Goal: Task Accomplishment & Management: Use online tool/utility

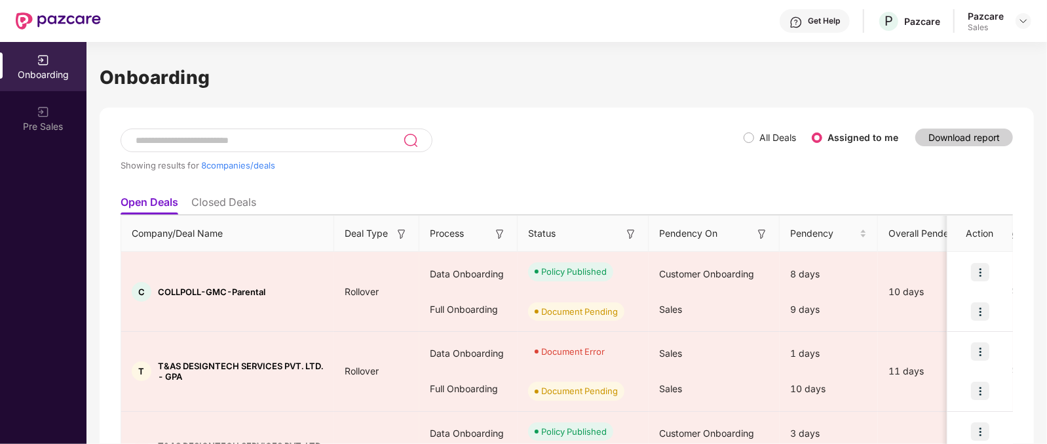
scroll to position [451, 0]
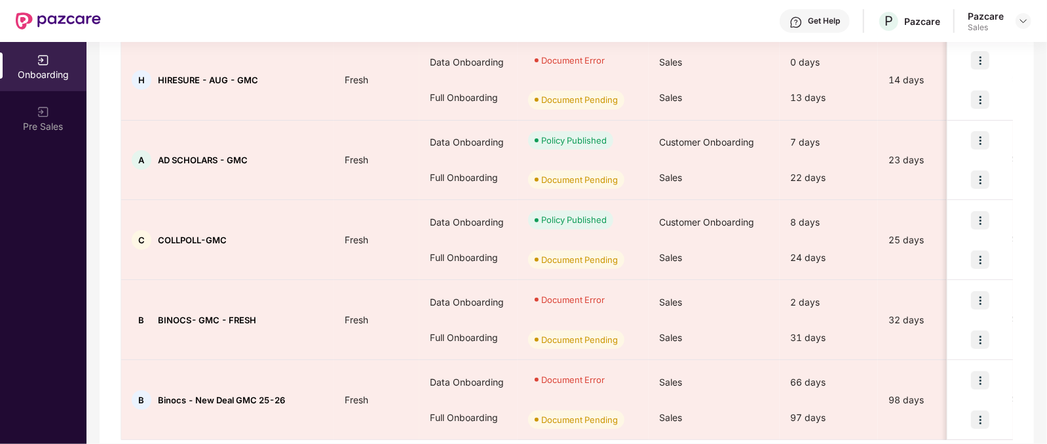
click at [1021, 13] on div at bounding box center [1024, 21] width 16 height 16
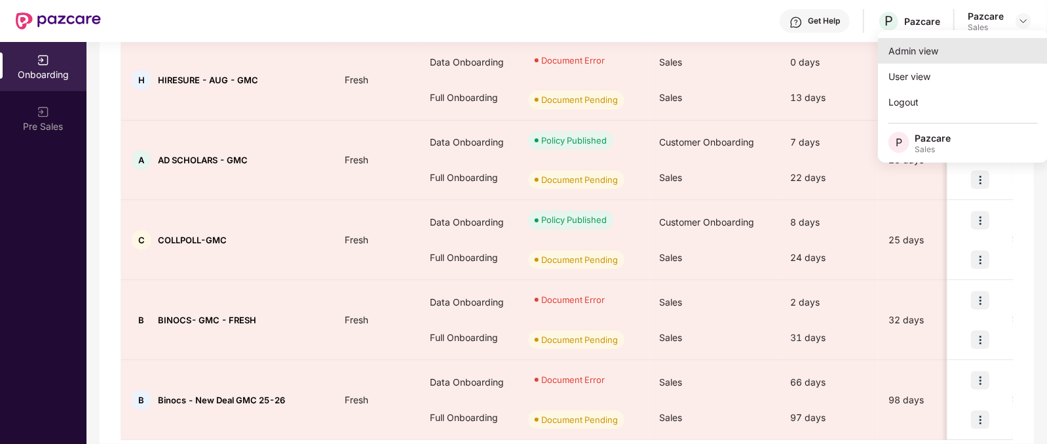
click at [916, 48] on div "Admin view" at bounding box center [963, 51] width 170 height 26
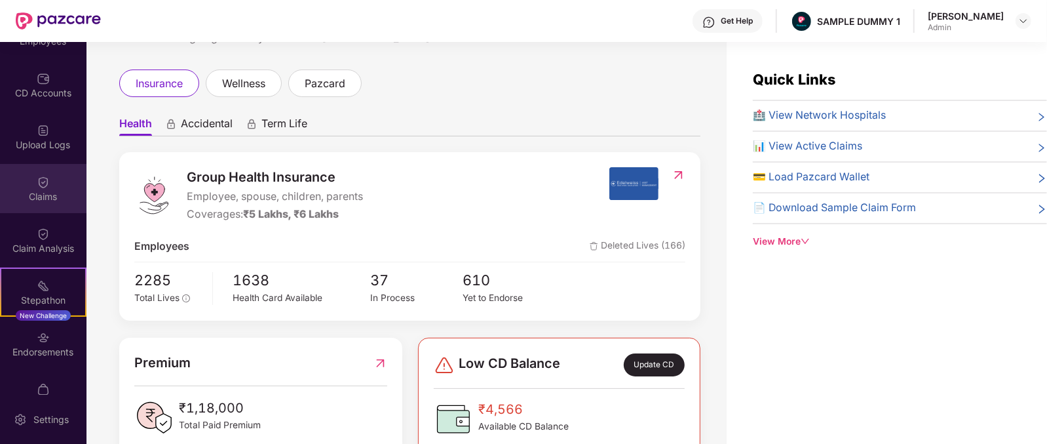
scroll to position [137, 0]
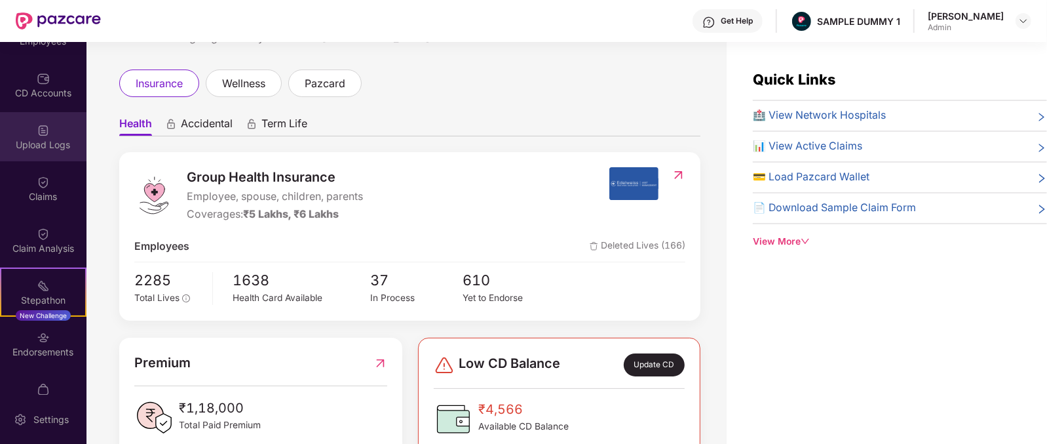
click at [41, 157] on div "Upload Logs" at bounding box center [43, 136] width 87 height 49
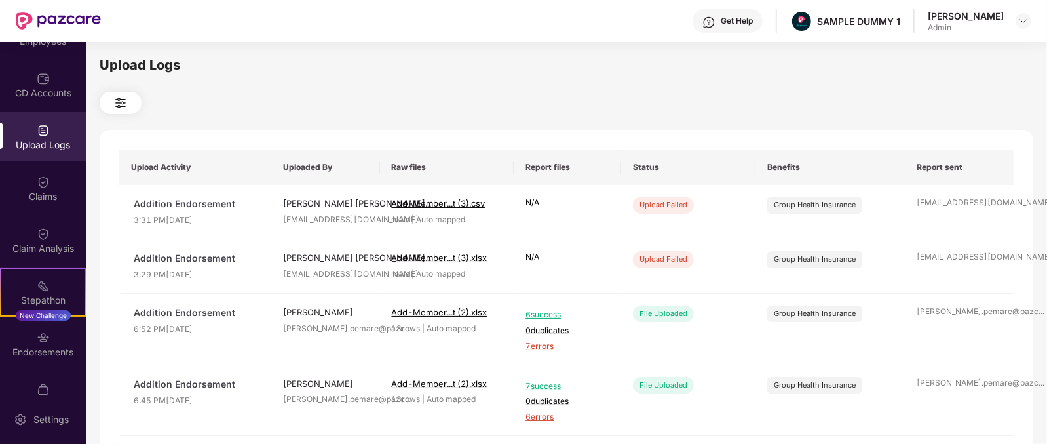
scroll to position [75, 0]
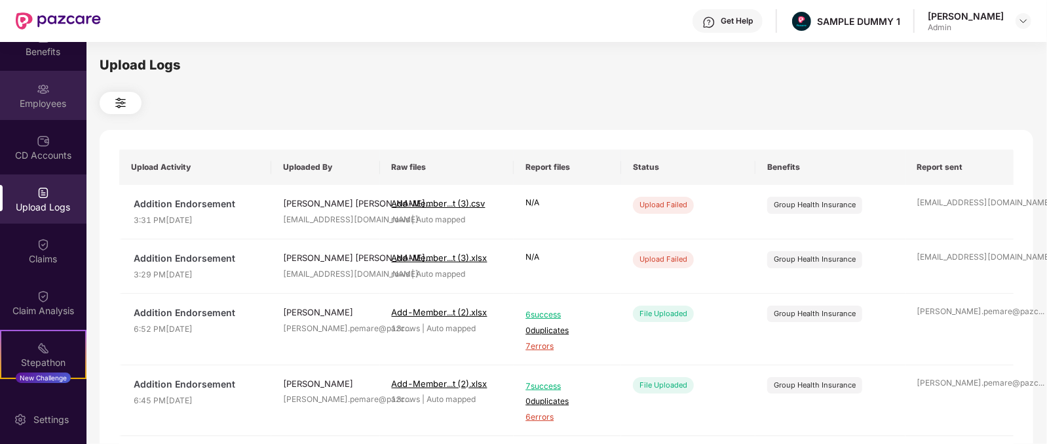
click at [37, 93] on img at bounding box center [43, 89] width 13 height 13
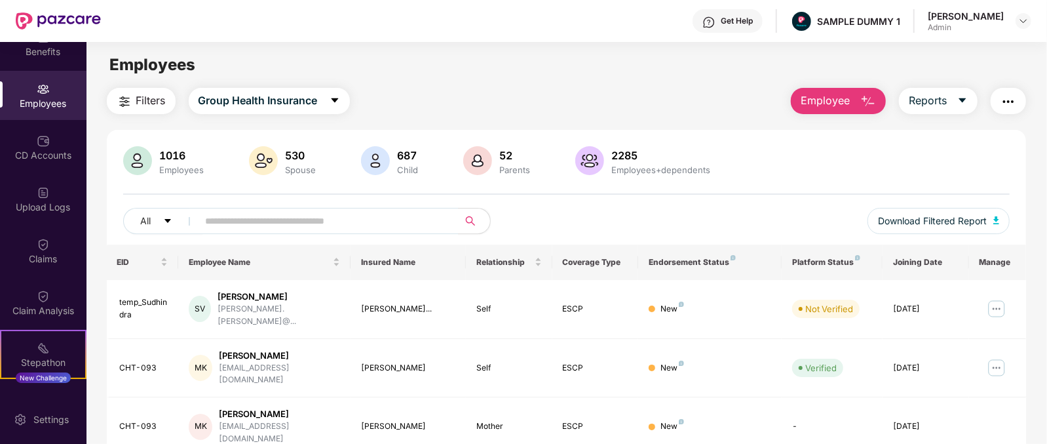
click at [825, 102] on span "Employee" at bounding box center [825, 100] width 49 height 16
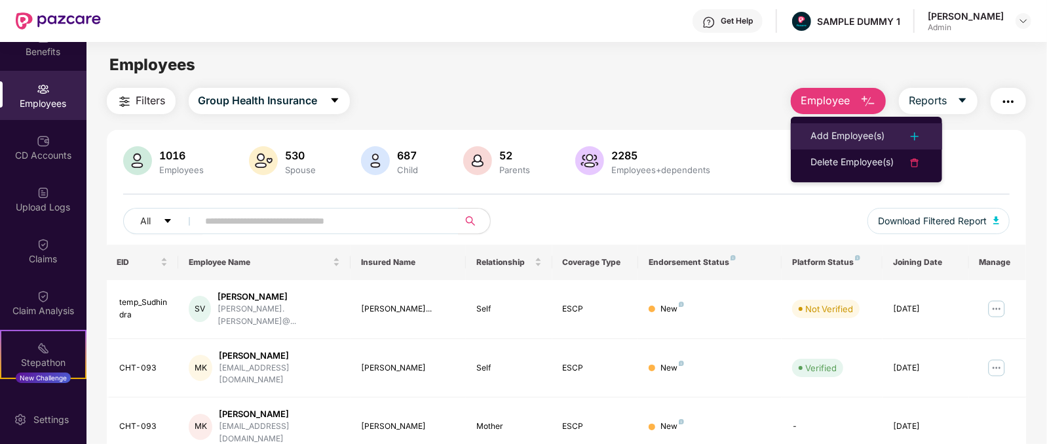
click at [823, 132] on div "Add Employee(s)" at bounding box center [848, 136] width 74 height 16
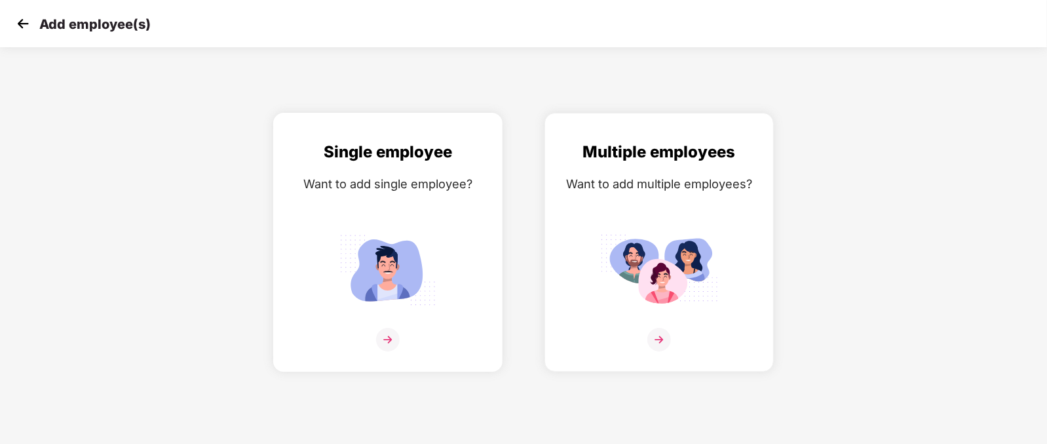
click at [397, 234] on img at bounding box center [388, 270] width 118 height 82
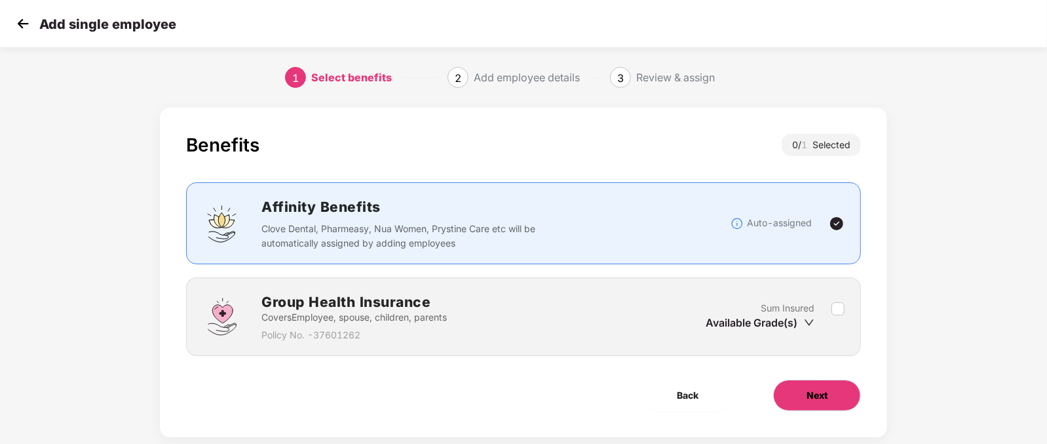
click at [805, 401] on button "Next" at bounding box center [817, 394] width 88 height 31
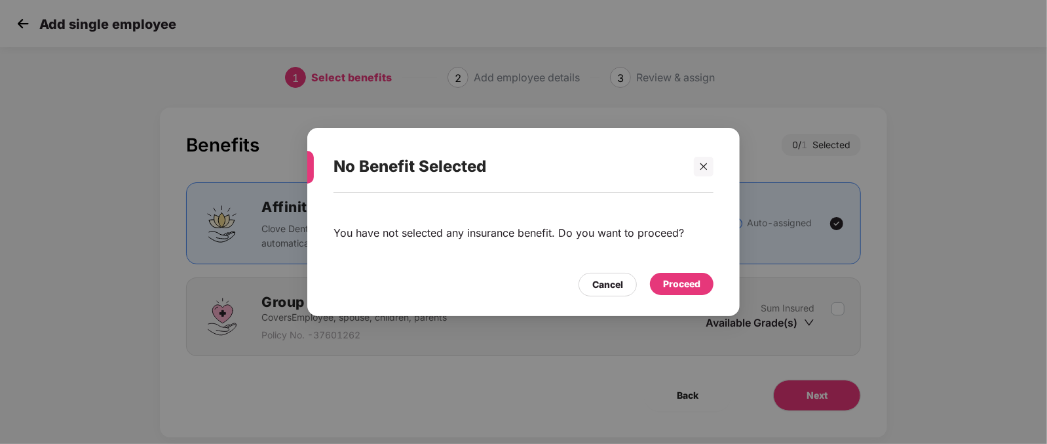
click at [680, 284] on div "Proceed" at bounding box center [681, 284] width 37 height 14
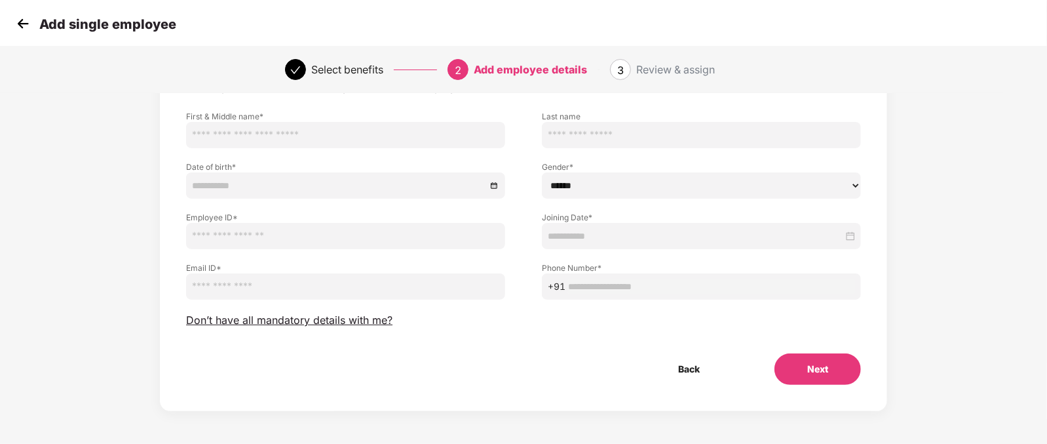
scroll to position [40, 0]
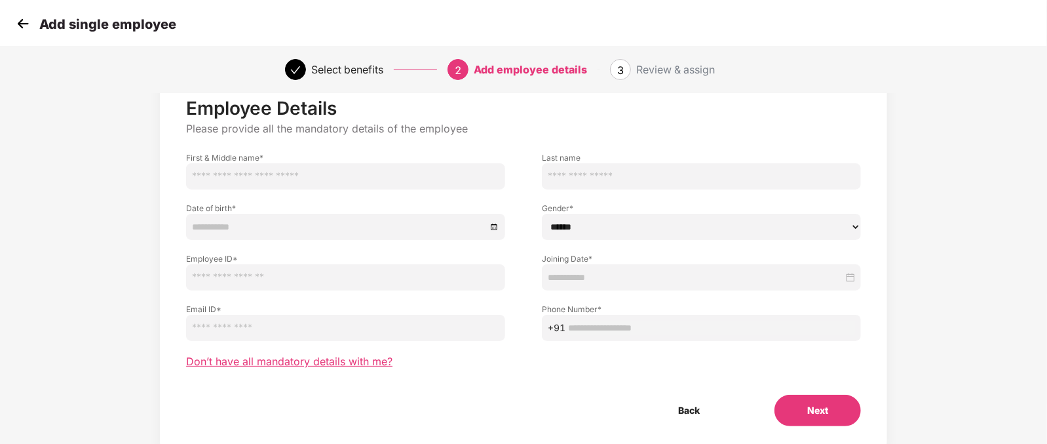
click at [328, 365] on span "Don’t have all mandatory details with me?" at bounding box center [289, 362] width 206 height 14
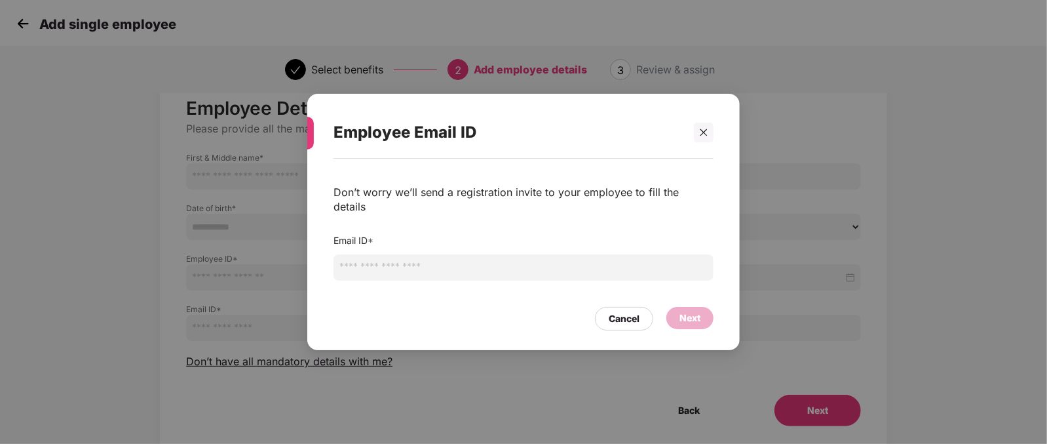
click at [394, 254] on input "email" at bounding box center [524, 267] width 380 height 26
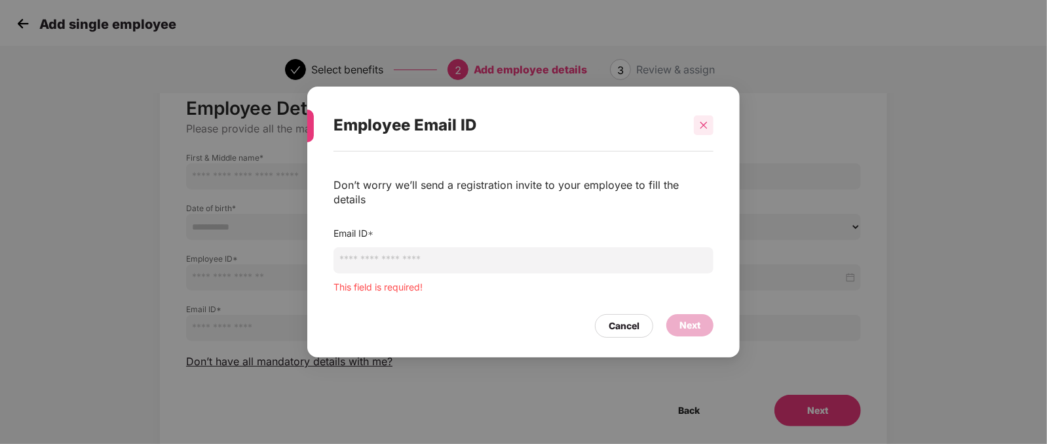
click at [701, 135] on div at bounding box center [704, 125] width 20 height 20
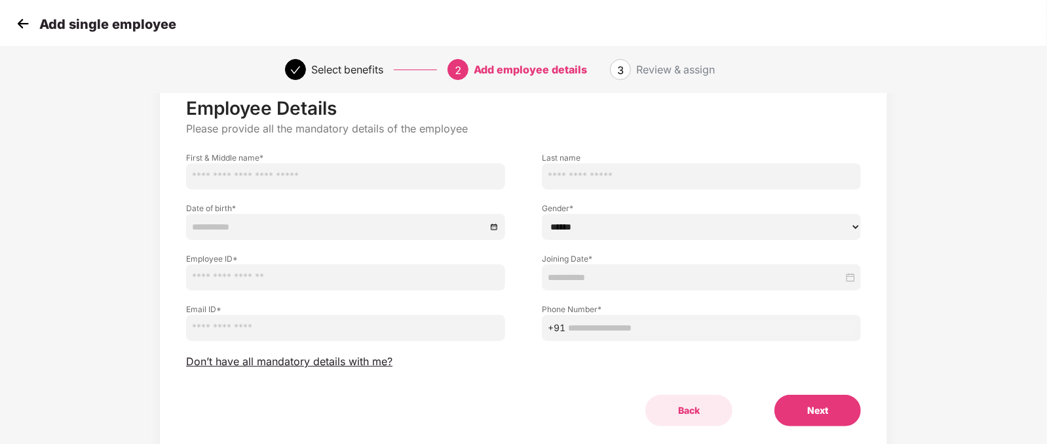
click at [680, 409] on button "Back" at bounding box center [689, 410] width 87 height 31
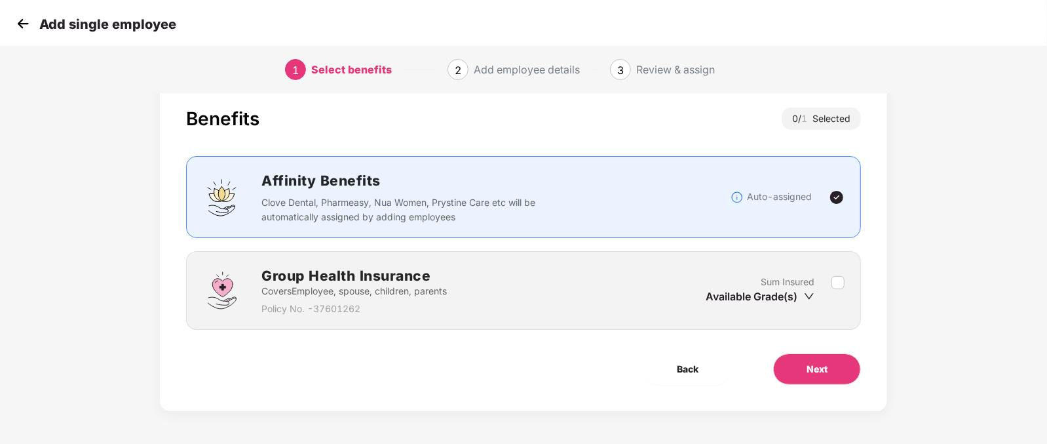
scroll to position [26, 0]
click at [672, 366] on button "Back" at bounding box center [687, 368] width 87 height 31
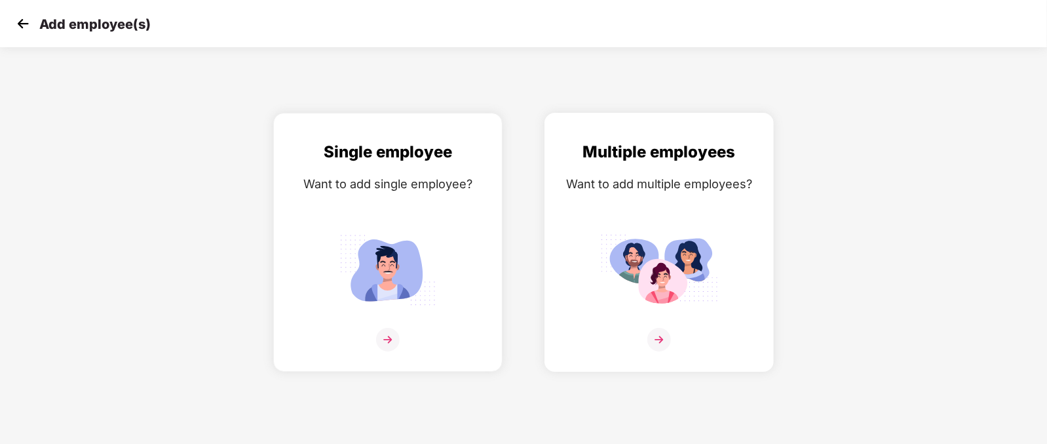
click at [668, 177] on div "Want to add multiple employees?" at bounding box center [659, 183] width 202 height 19
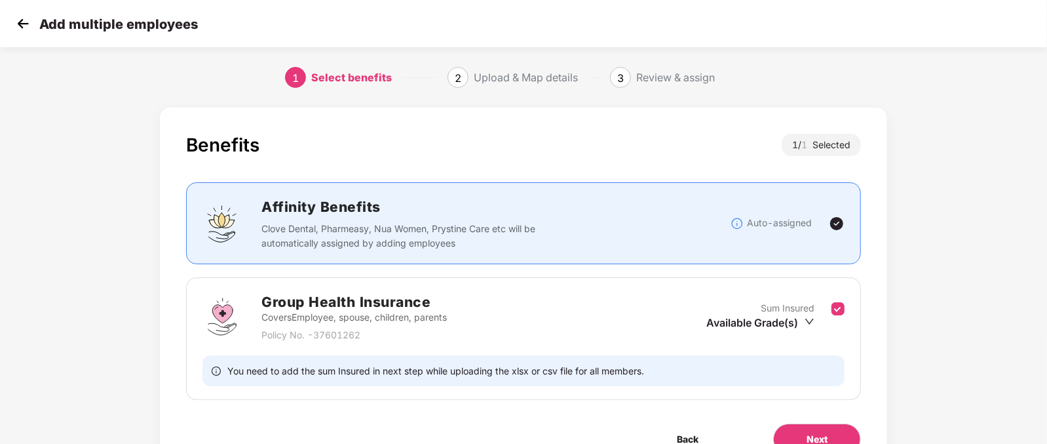
scroll to position [69, 0]
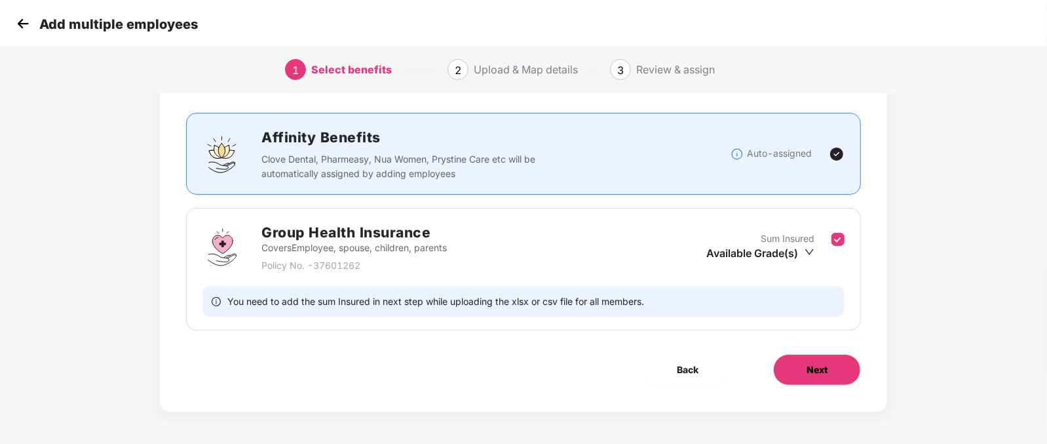
click at [796, 378] on button "Next" at bounding box center [817, 369] width 88 height 31
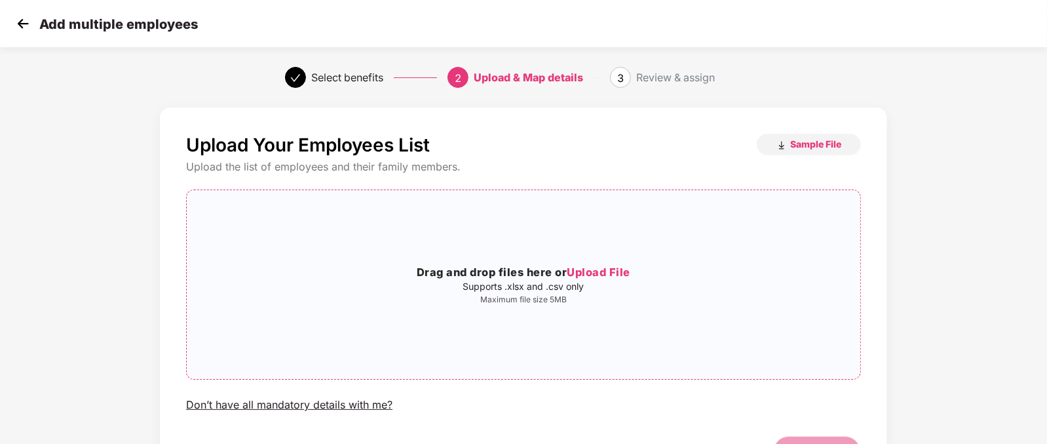
scroll to position [83, 0]
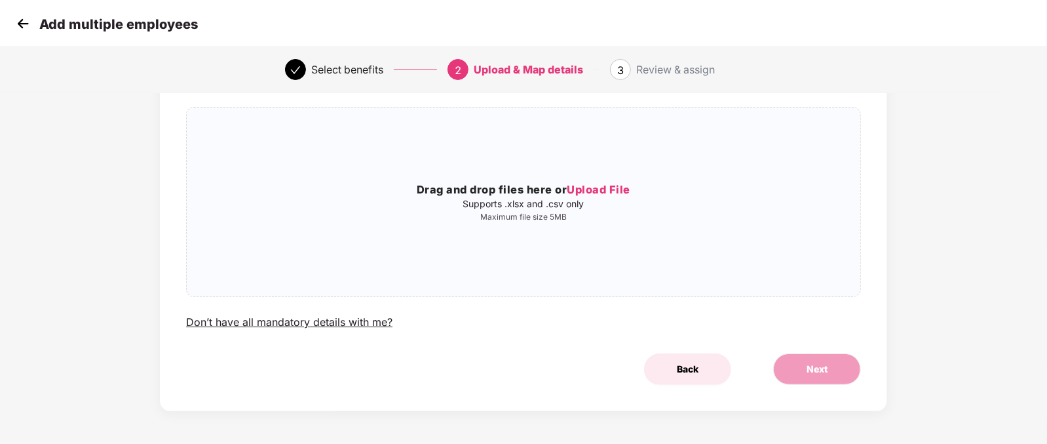
click at [690, 370] on span "Back" at bounding box center [688, 369] width 22 height 14
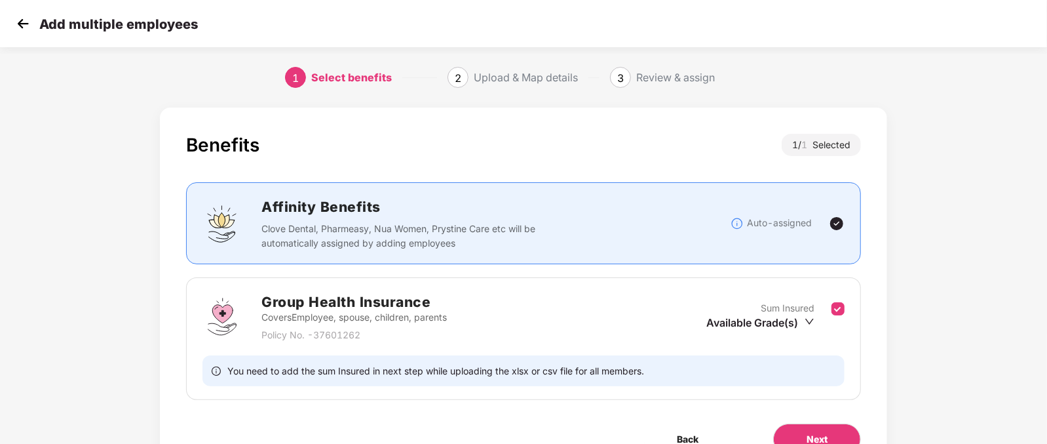
scroll to position [69, 0]
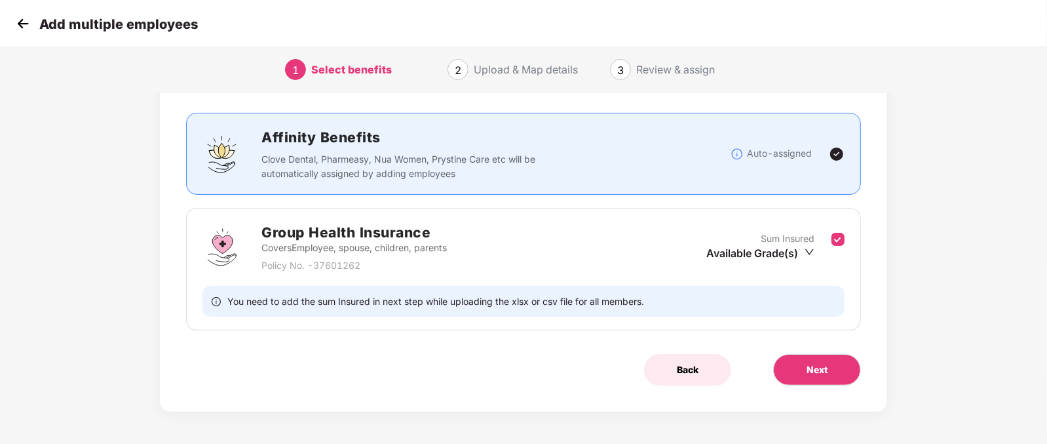
click at [695, 366] on span "Back" at bounding box center [688, 369] width 22 height 14
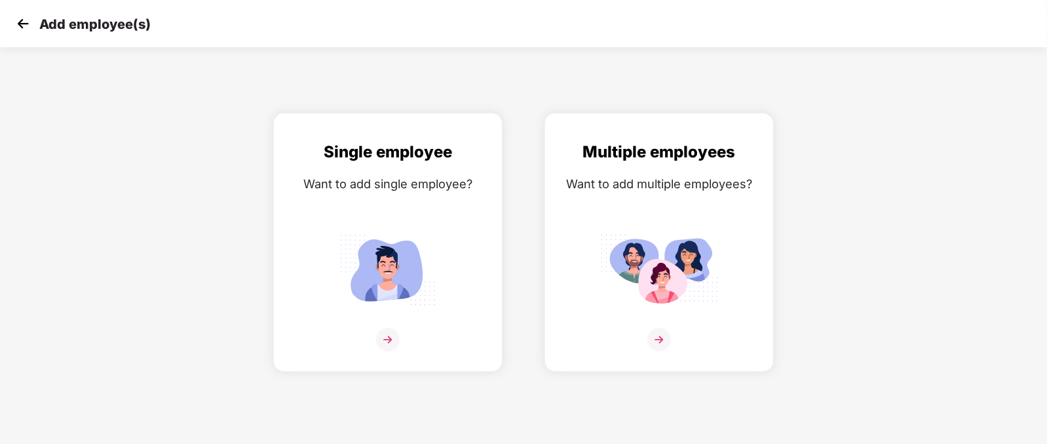
click at [23, 24] on img at bounding box center [23, 24] width 20 height 20
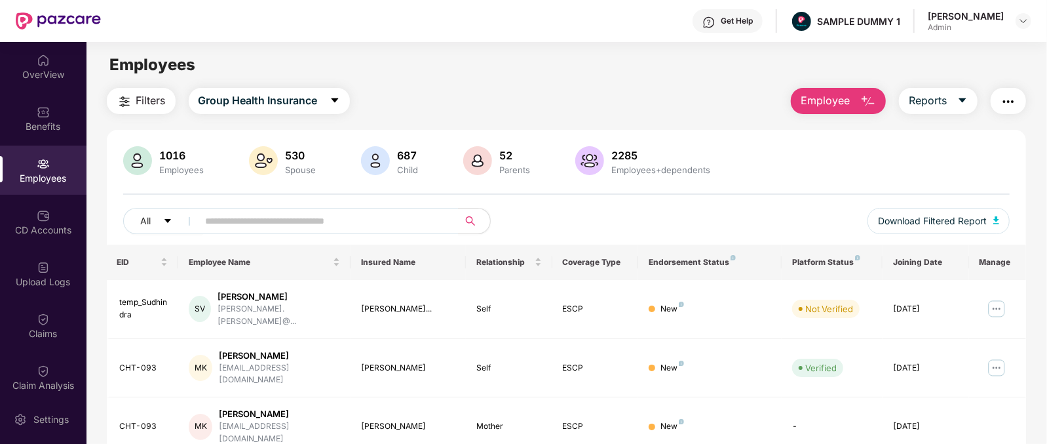
click at [832, 102] on span "Employee" at bounding box center [825, 100] width 49 height 16
click at [48, 414] on div "Settings" at bounding box center [50, 419] width 43 height 13
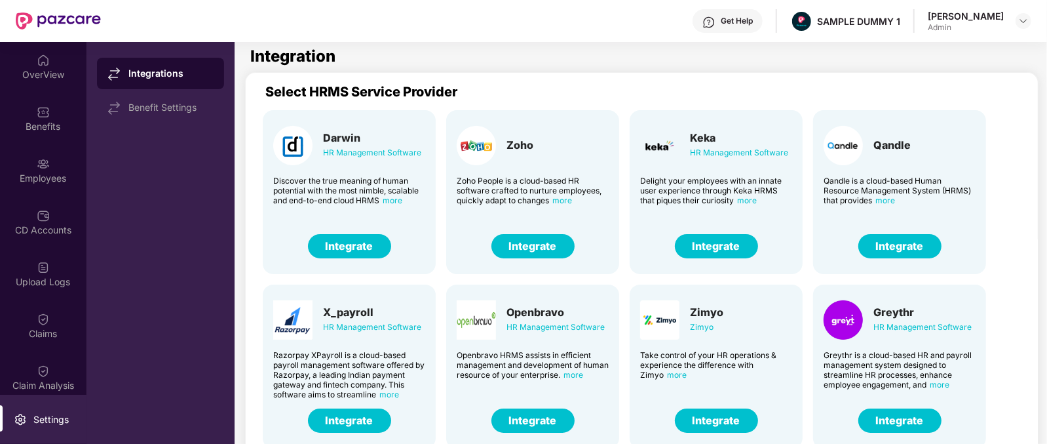
click at [691, 136] on div "Keka" at bounding box center [739, 137] width 98 height 13
click at [723, 245] on button "Integrate" at bounding box center [716, 246] width 83 height 24
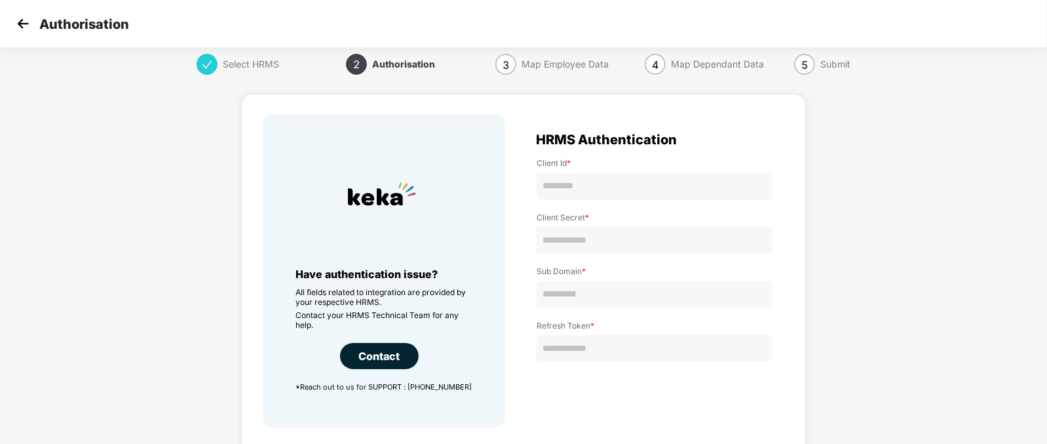
click at [18, 28] on img at bounding box center [23, 24] width 20 height 20
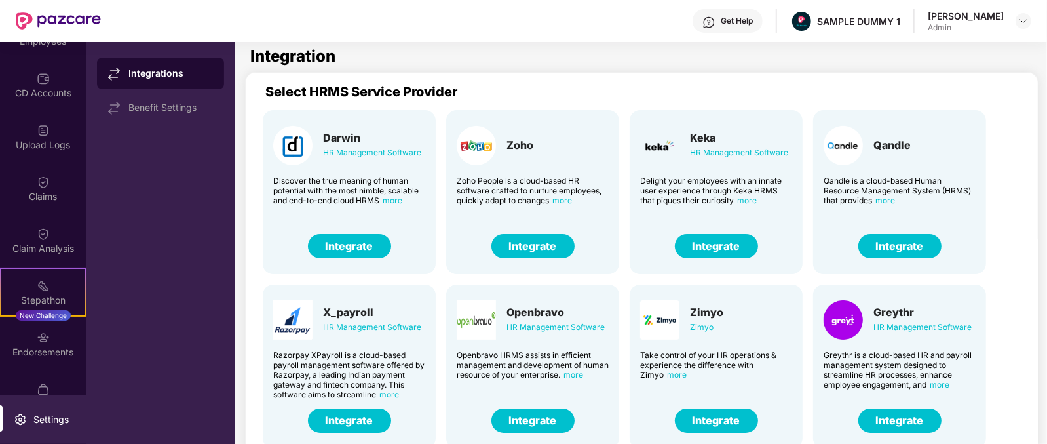
scroll to position [137, 0]
click at [697, 189] on div "Delight your employees with an innate user experience through Keka HRMS that pi…" at bounding box center [716, 190] width 152 height 29
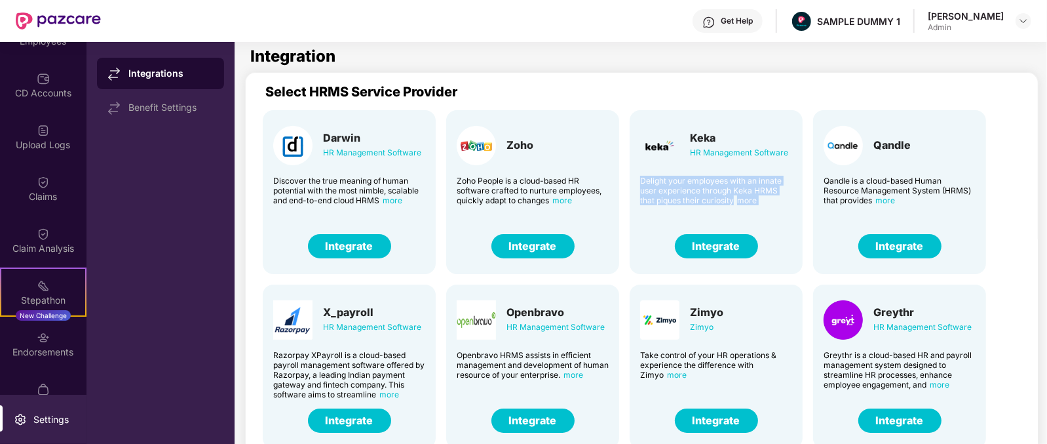
click at [652, 187] on div "Delight your employees with an innate user experience through Keka HRMS that pi…" at bounding box center [716, 190] width 152 height 29
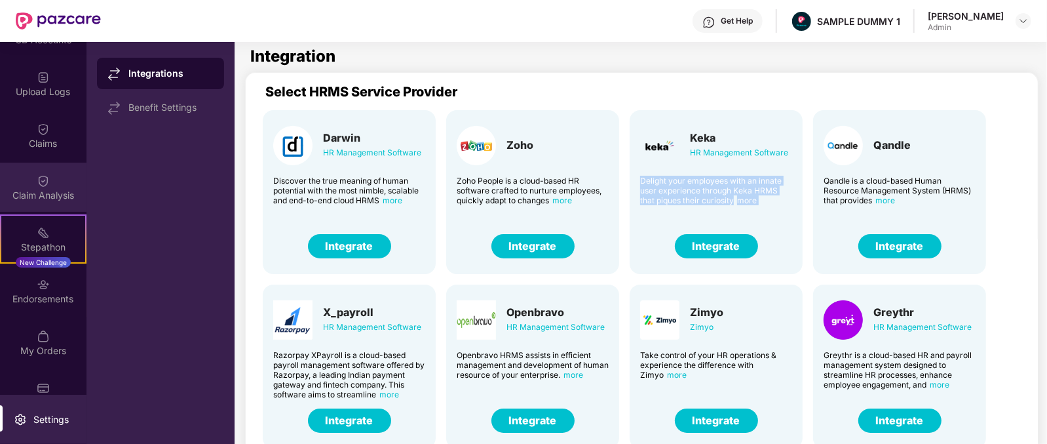
scroll to position [217, 0]
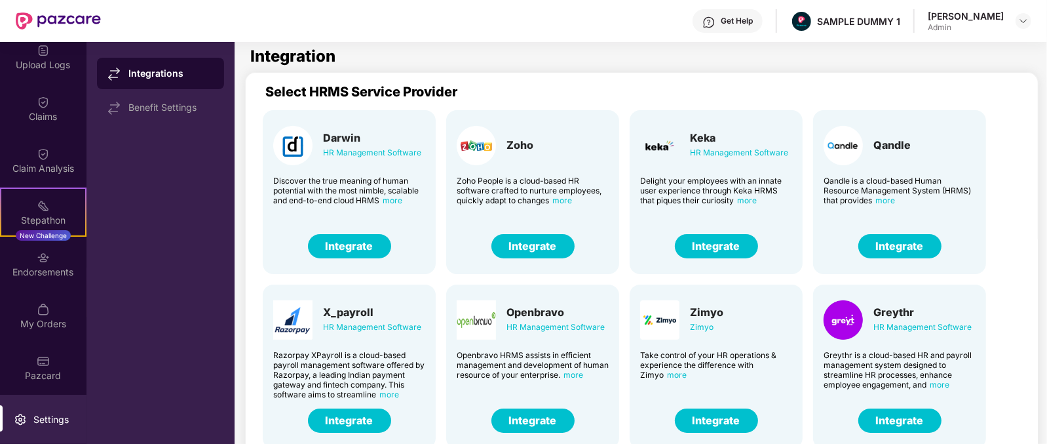
click at [345, 192] on div "Discover the true meaning of human potential with the most nimble, scalable and…" at bounding box center [349, 190] width 152 height 29
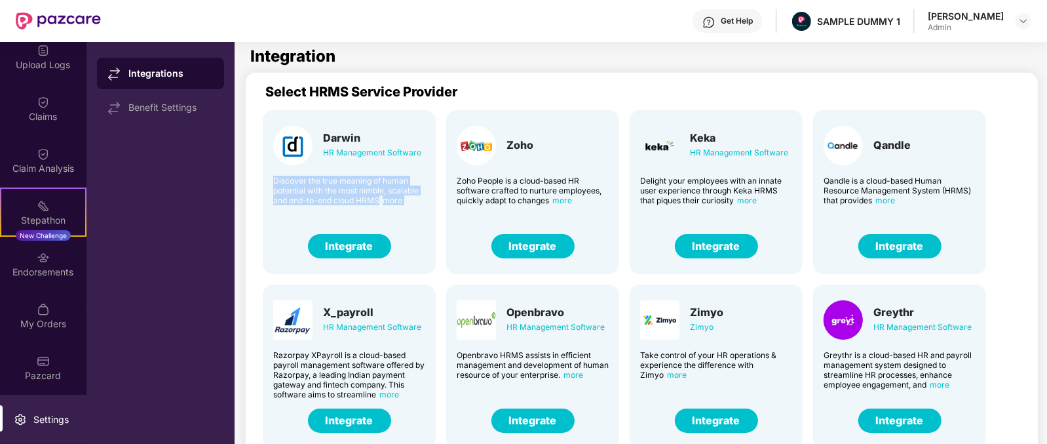
click at [345, 192] on div "Discover the true meaning of human potential with the most nimble, scalable and…" at bounding box center [349, 190] width 152 height 29
click at [303, 178] on div "Discover the true meaning of human potential with the most nimble, scalable and…" at bounding box center [349, 190] width 152 height 29
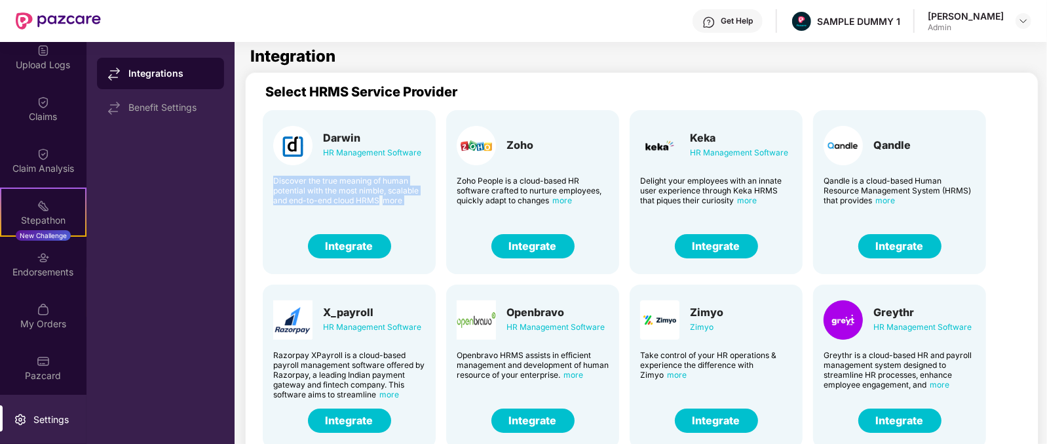
click at [303, 178] on div "Discover the true meaning of human potential with the most nimble, scalable and…" at bounding box center [349, 190] width 152 height 29
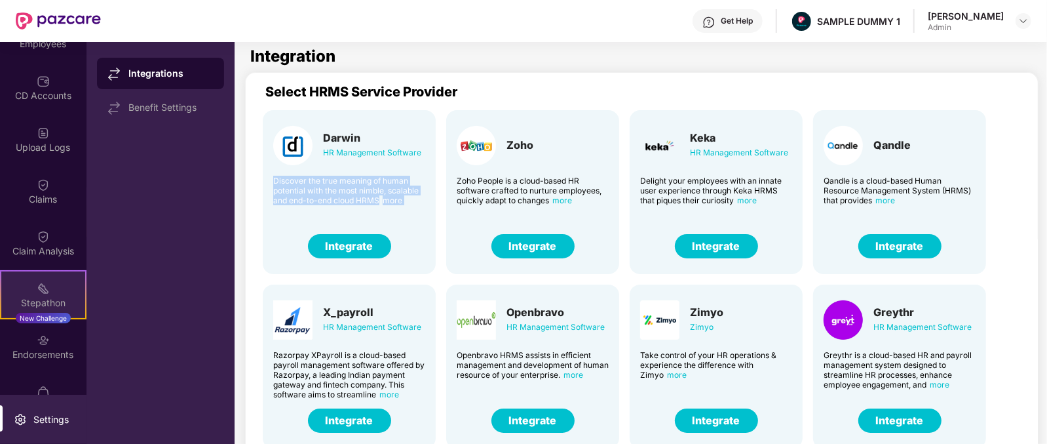
scroll to position [49, 0]
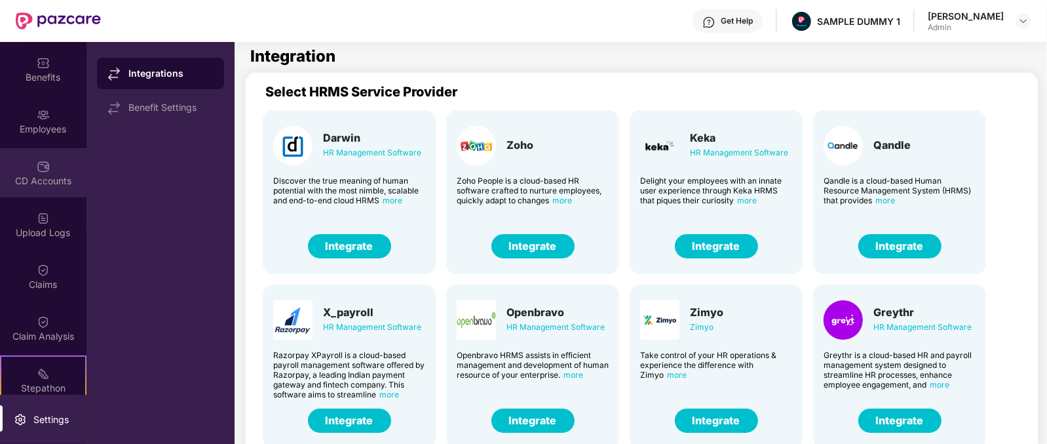
click at [54, 174] on div "CD Accounts" at bounding box center [43, 180] width 87 height 13
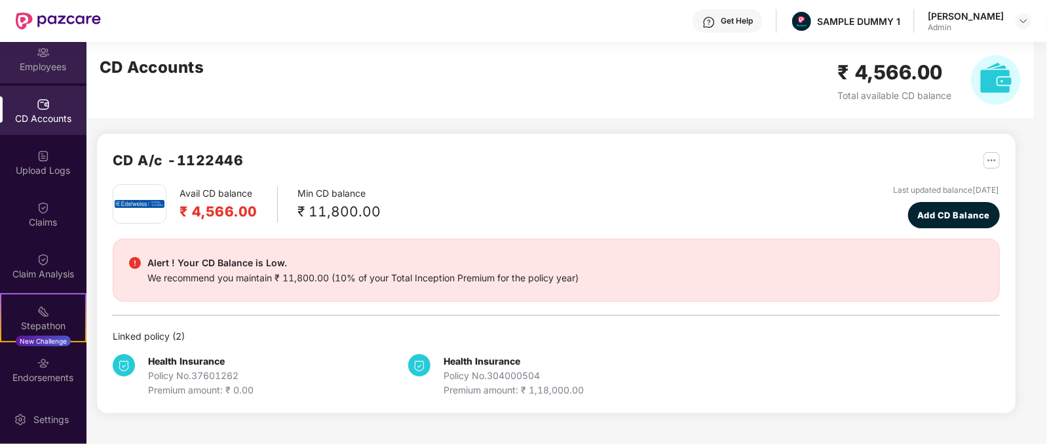
scroll to position [117, 0]
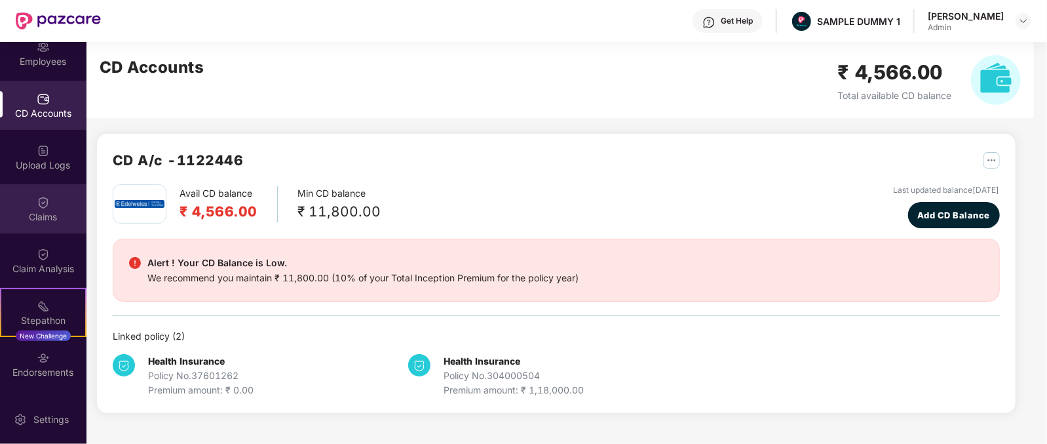
click at [47, 211] on div "Claims" at bounding box center [43, 216] width 87 height 13
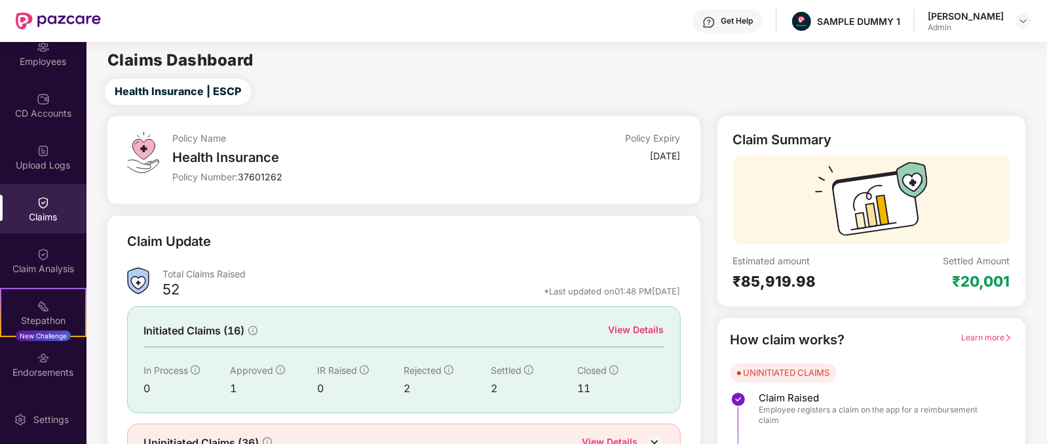
scroll to position [69, 0]
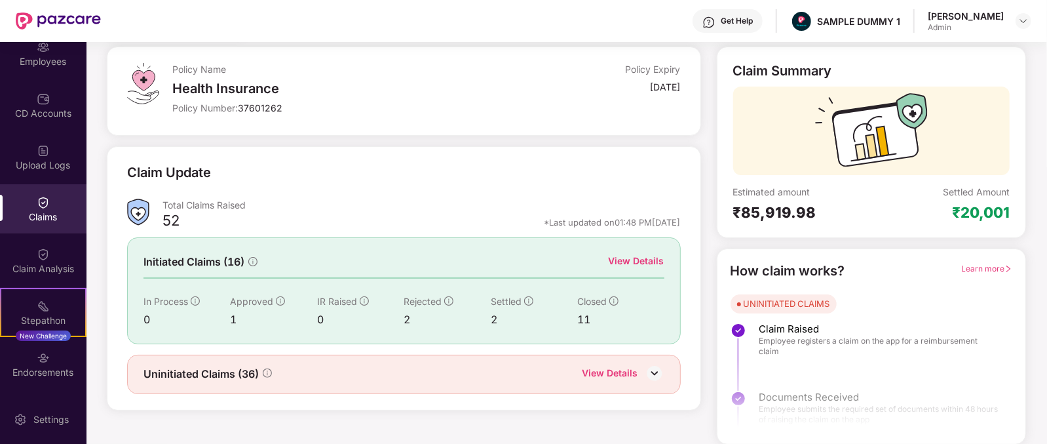
click at [638, 256] on div "View Details" at bounding box center [637, 261] width 56 height 14
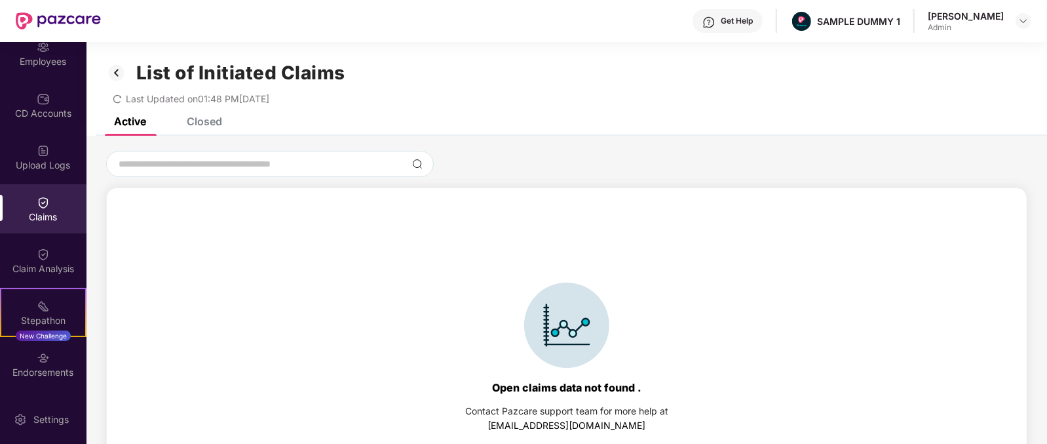
click at [192, 117] on div "Closed" at bounding box center [204, 121] width 35 height 13
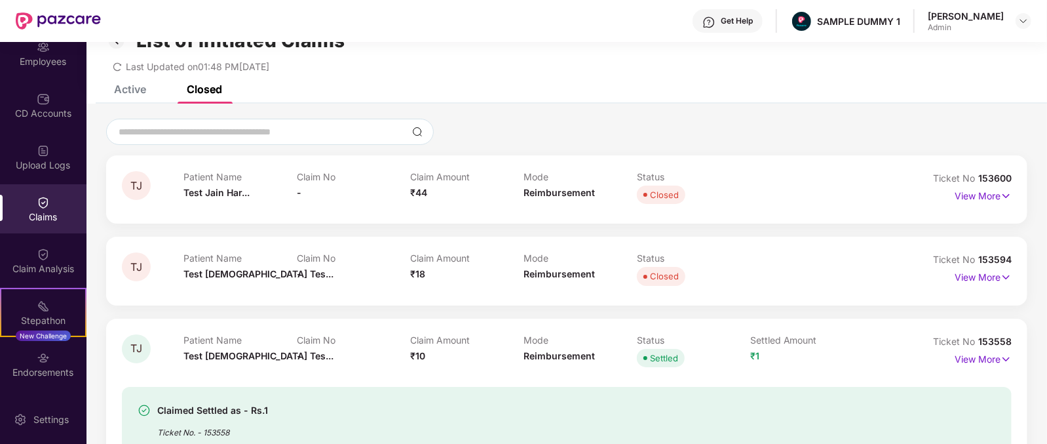
scroll to position [34, 0]
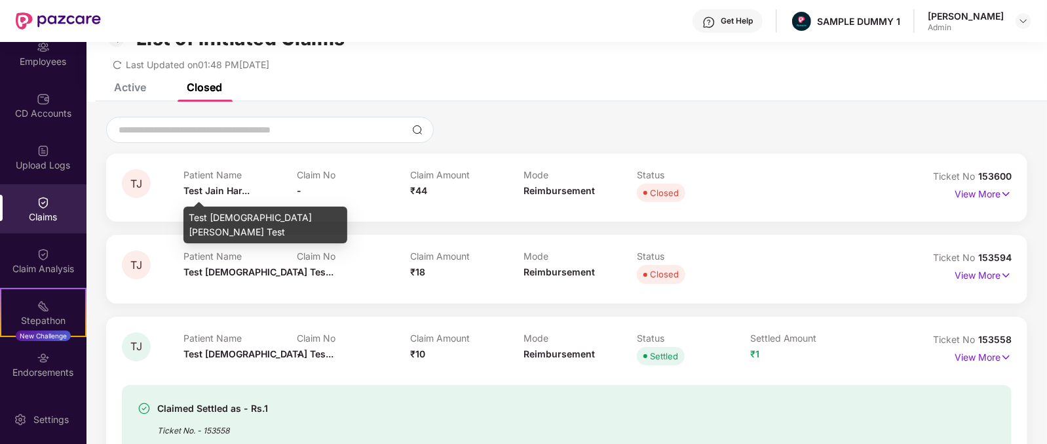
click at [193, 189] on span "Test Jain Har..." at bounding box center [217, 190] width 66 height 11
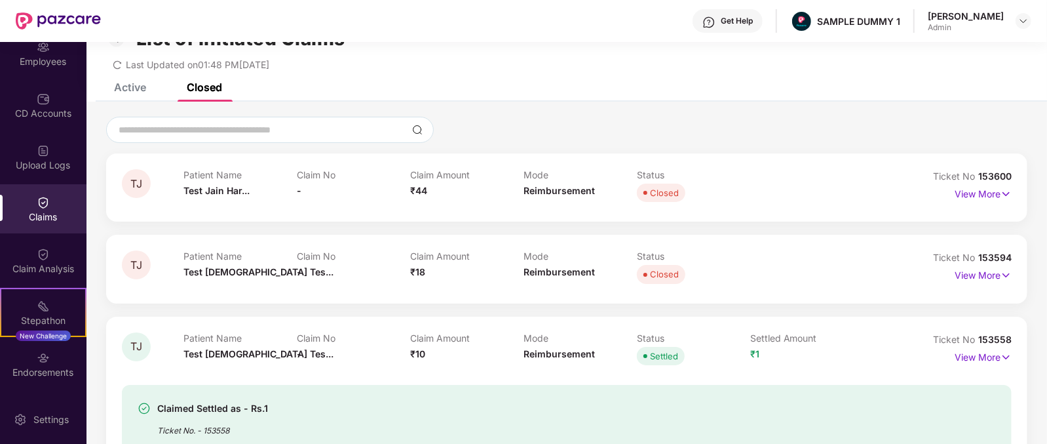
click at [409, 198] on div "Claim No -" at bounding box center [353, 187] width 113 height 36
click at [565, 198] on div "Mode Reimbursement" at bounding box center [580, 187] width 113 height 36
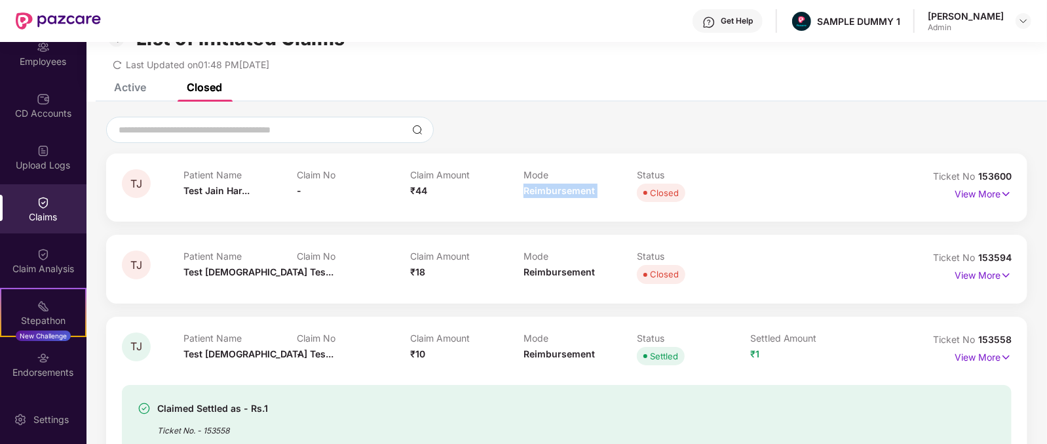
click at [565, 198] on div "Mode Reimbursement" at bounding box center [580, 187] width 113 height 36
click at [963, 193] on p "View More" at bounding box center [983, 193] width 57 height 18
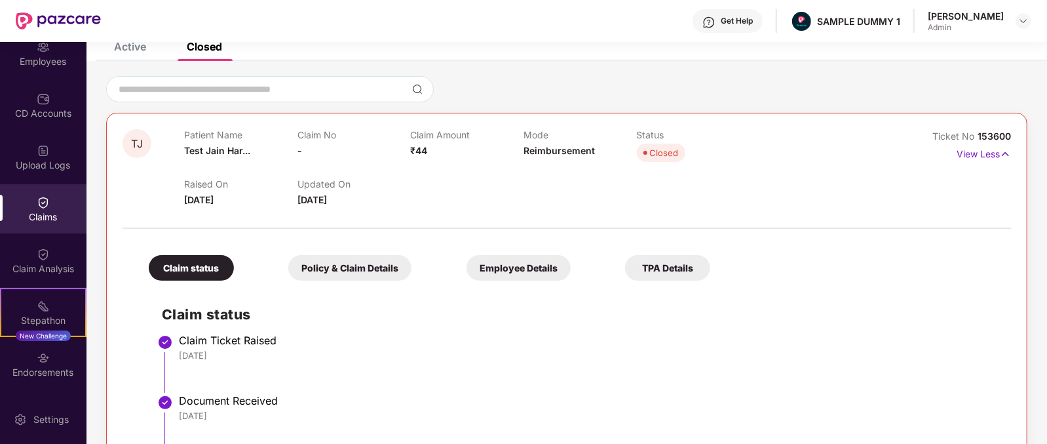
scroll to position [0, 0]
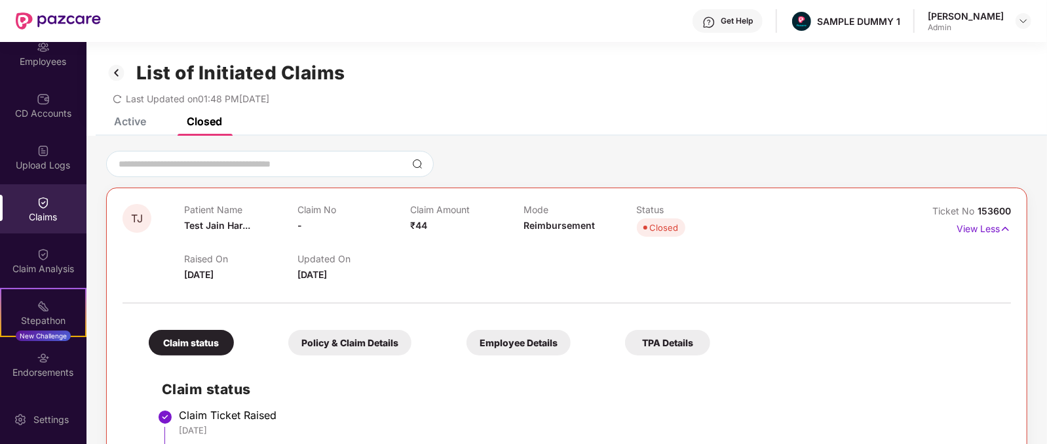
click at [737, 24] on div "Get Help" at bounding box center [728, 21] width 70 height 24
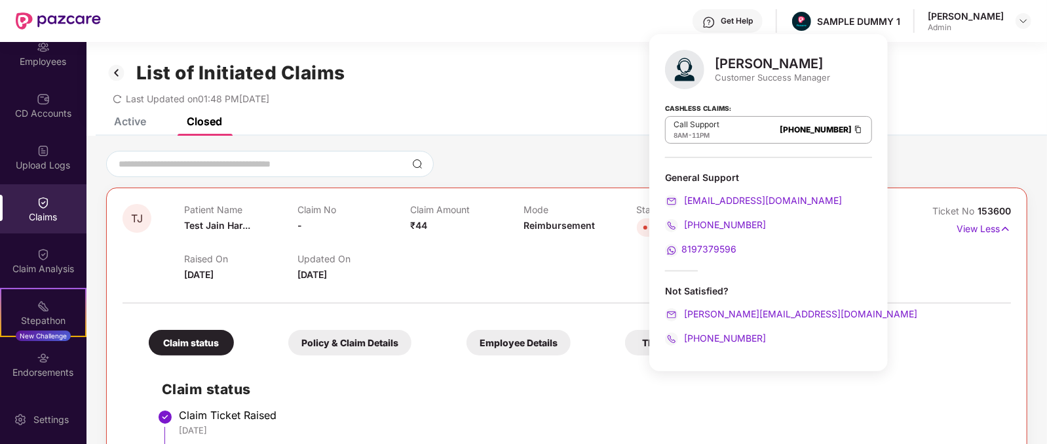
click at [731, 73] on div "Customer Success Manager" at bounding box center [772, 77] width 115 height 12
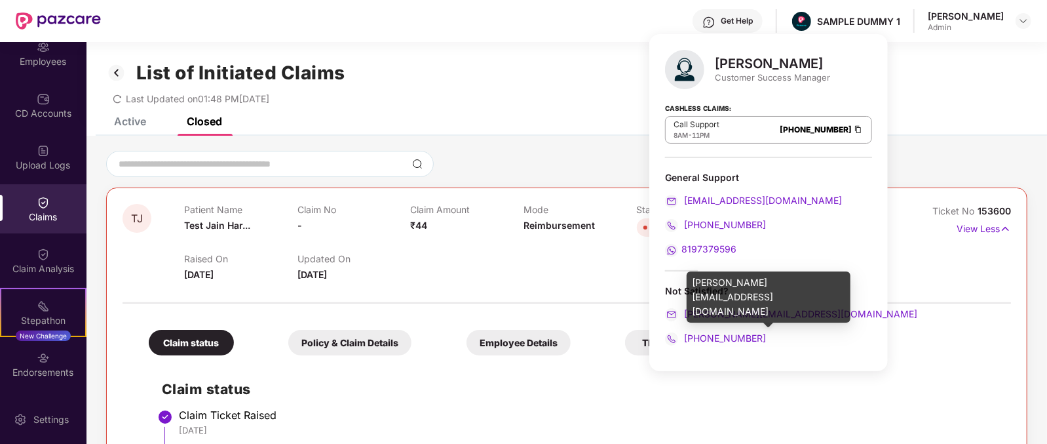
click at [803, 318] on div "mihir+onb@pazcare.com" at bounding box center [768, 314] width 207 height 14
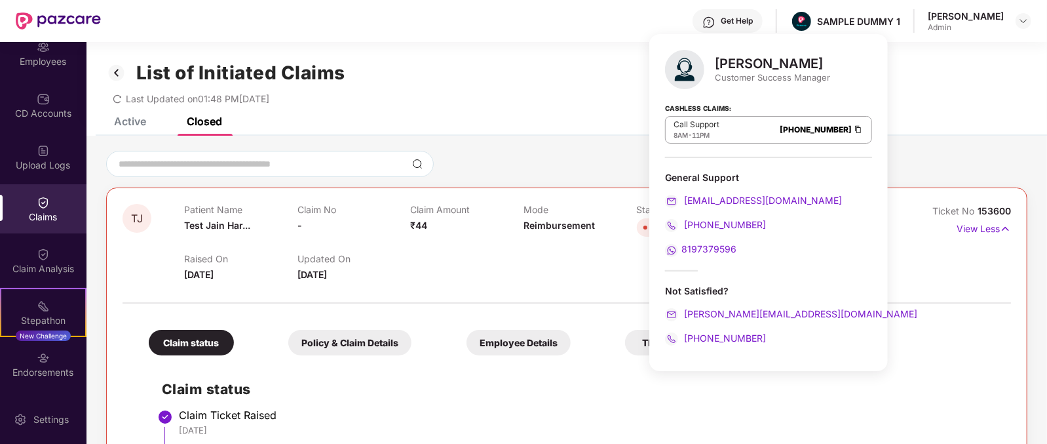
click at [772, 334] on div "+916666878580" at bounding box center [768, 338] width 207 height 14
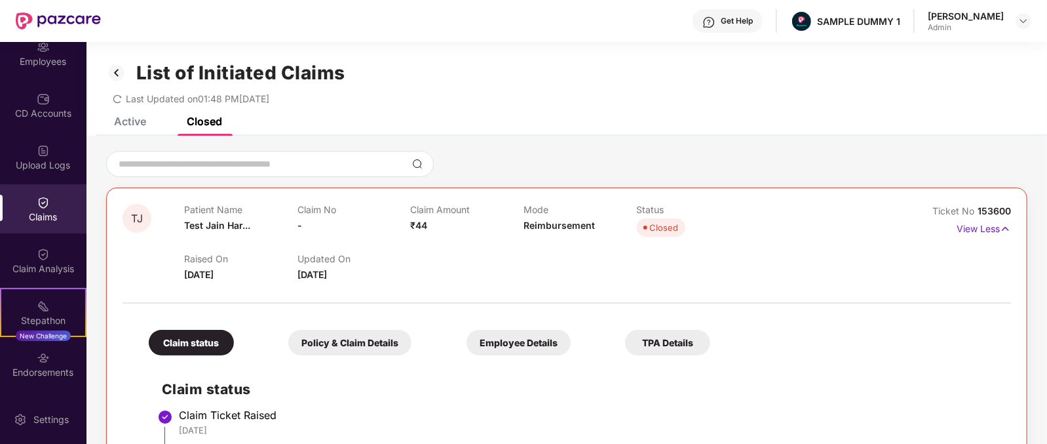
click at [634, 282] on div at bounding box center [567, 296] width 889 height 28
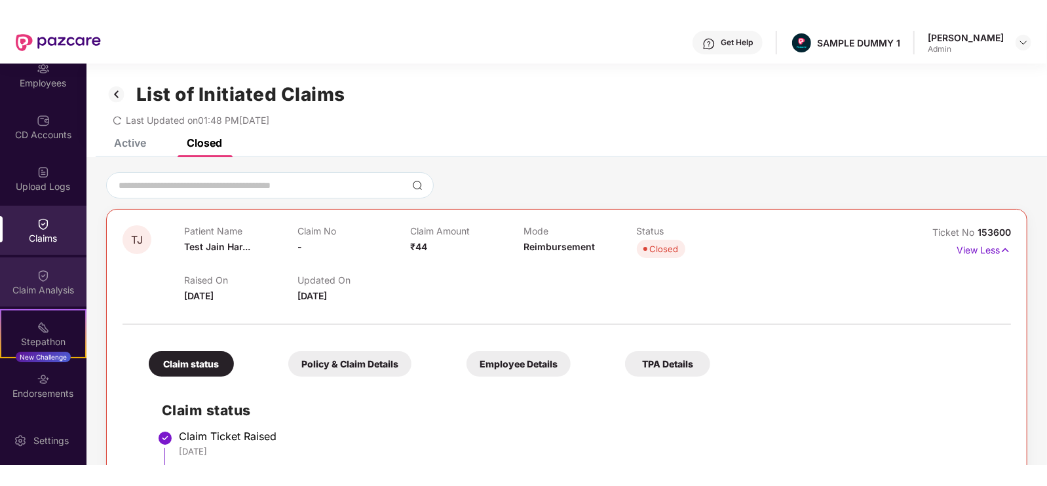
scroll to position [136, 0]
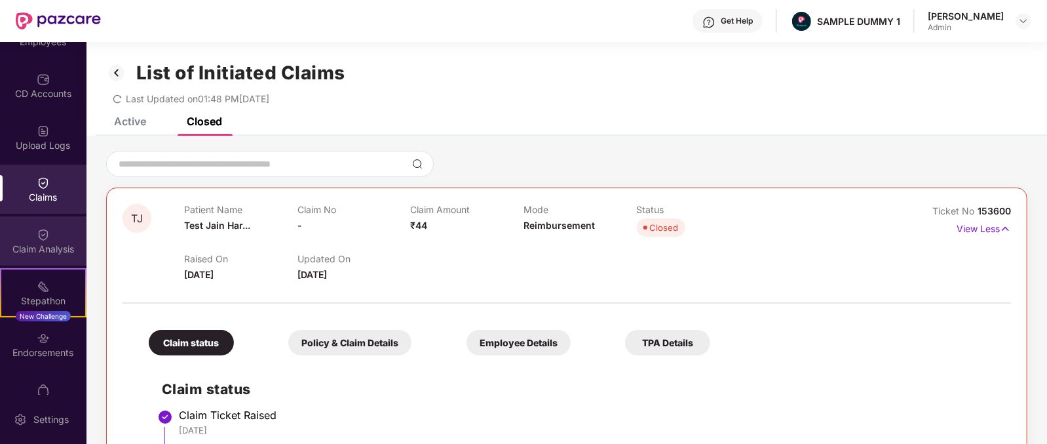
click at [38, 247] on div "Claim Analysis" at bounding box center [43, 249] width 87 height 13
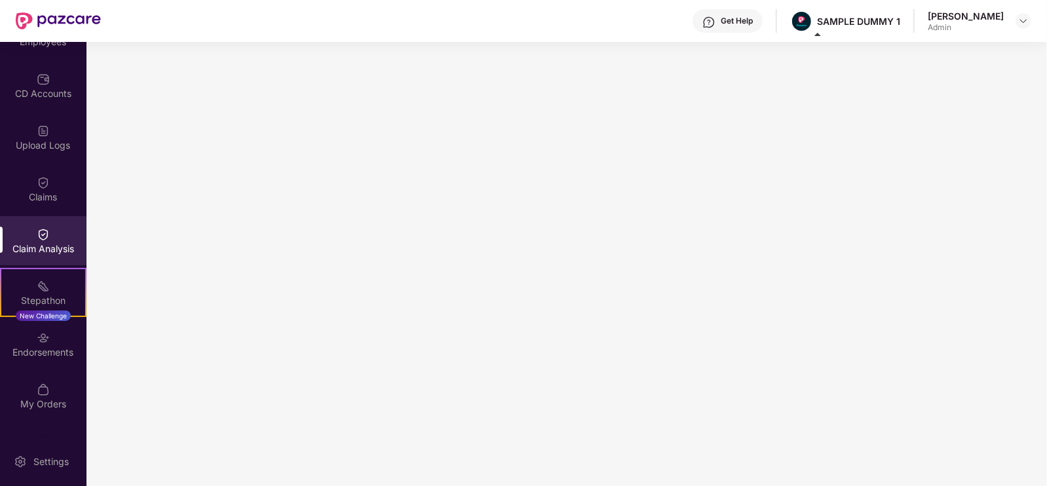
click at [1013, 24] on div "Aviral Shukla Admin" at bounding box center [980, 21] width 104 height 23
click at [1019, 21] on img at bounding box center [1024, 21] width 10 height 10
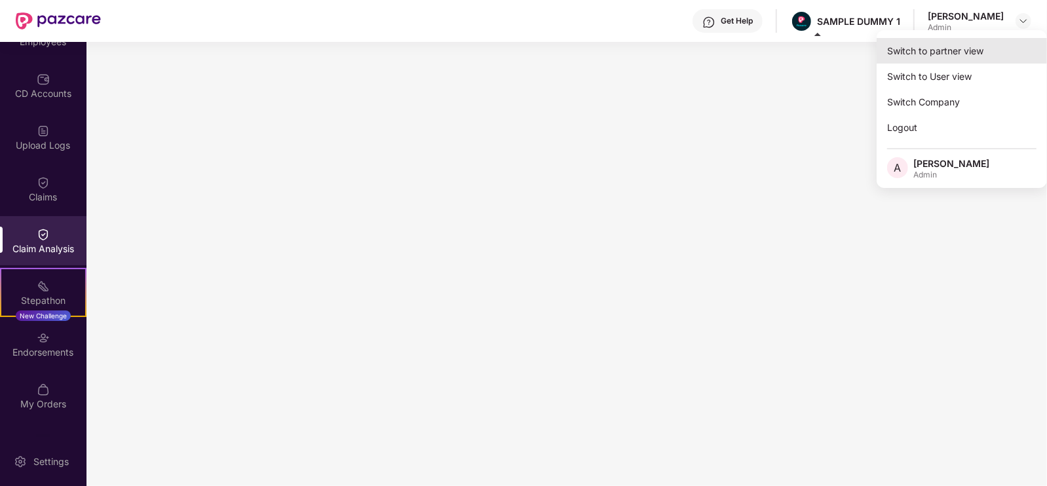
click at [937, 50] on div "Switch to partner view" at bounding box center [962, 51] width 170 height 26
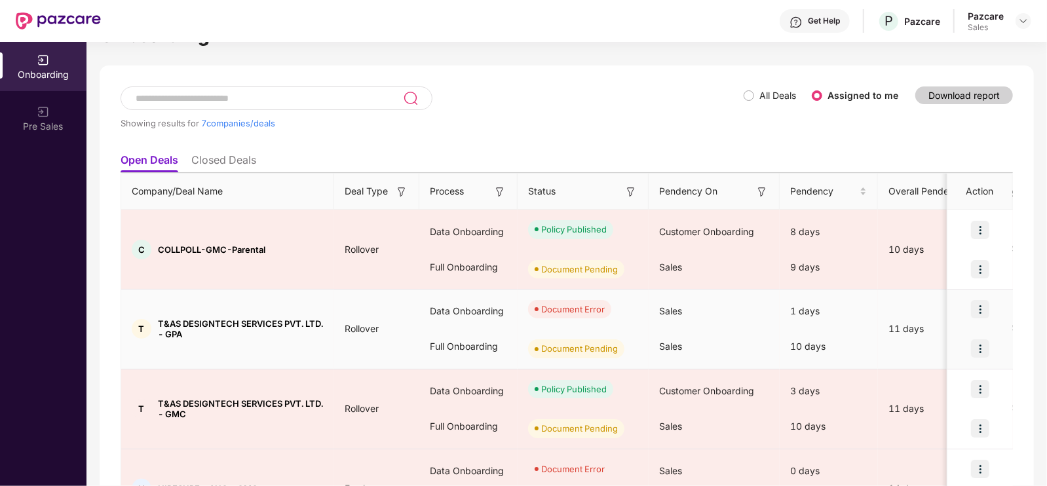
scroll to position [47, 0]
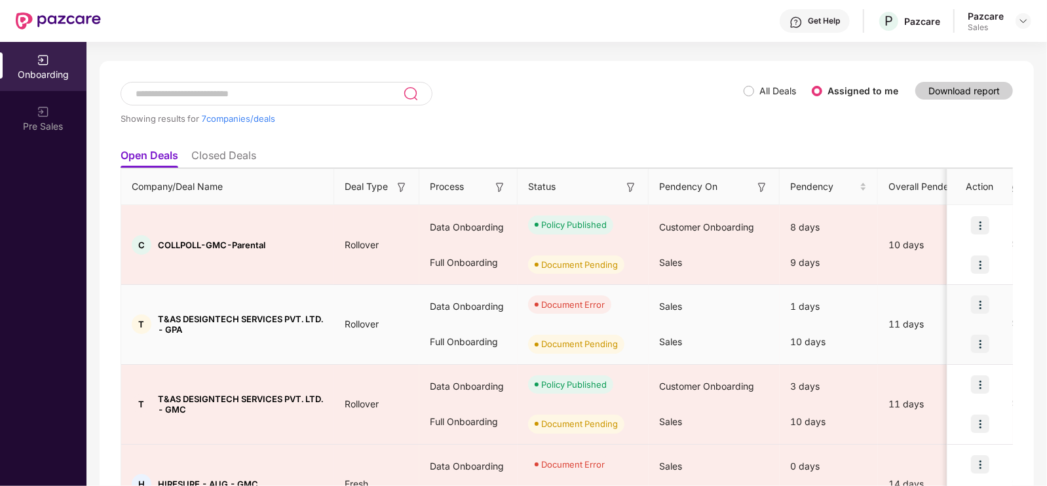
click at [977, 300] on img at bounding box center [980, 305] width 18 height 18
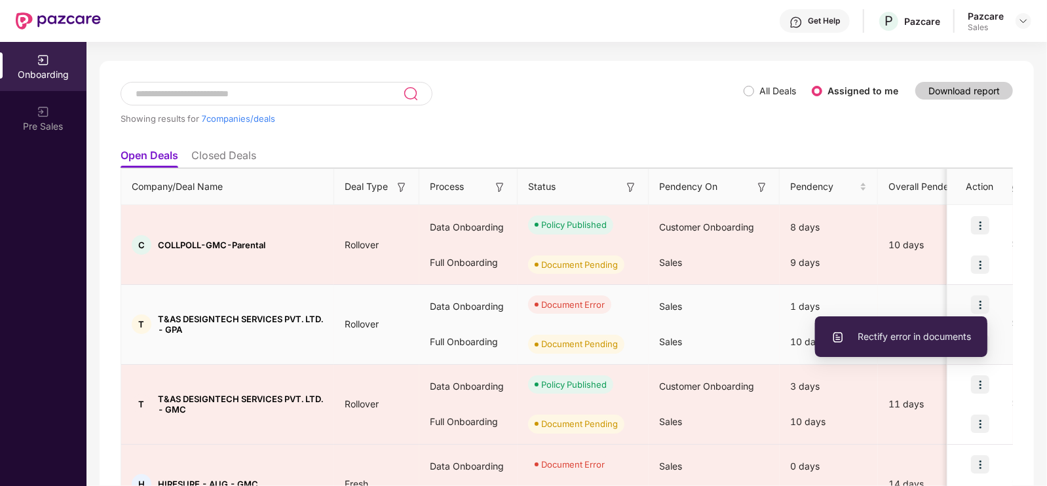
click at [906, 330] on span "Rectify error in documents" at bounding box center [902, 337] width 140 height 14
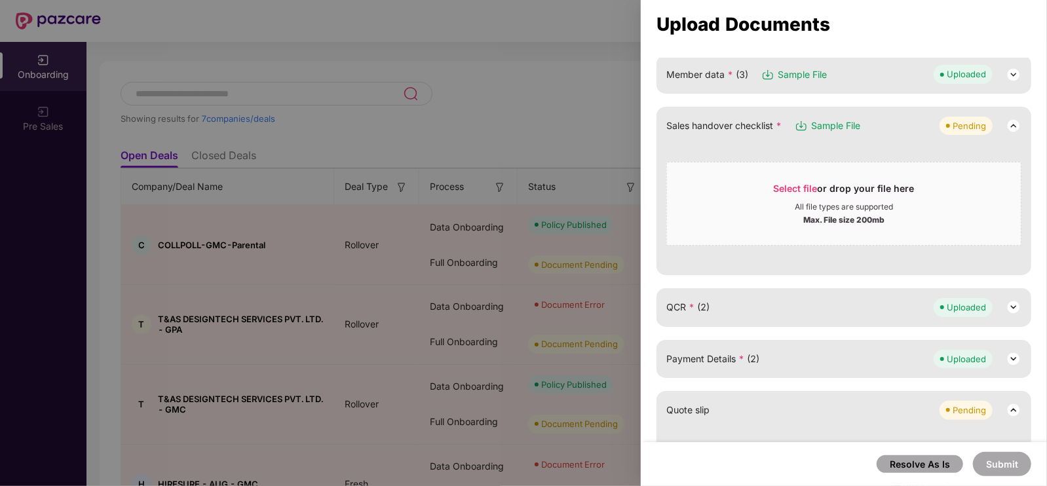
scroll to position [196, 0]
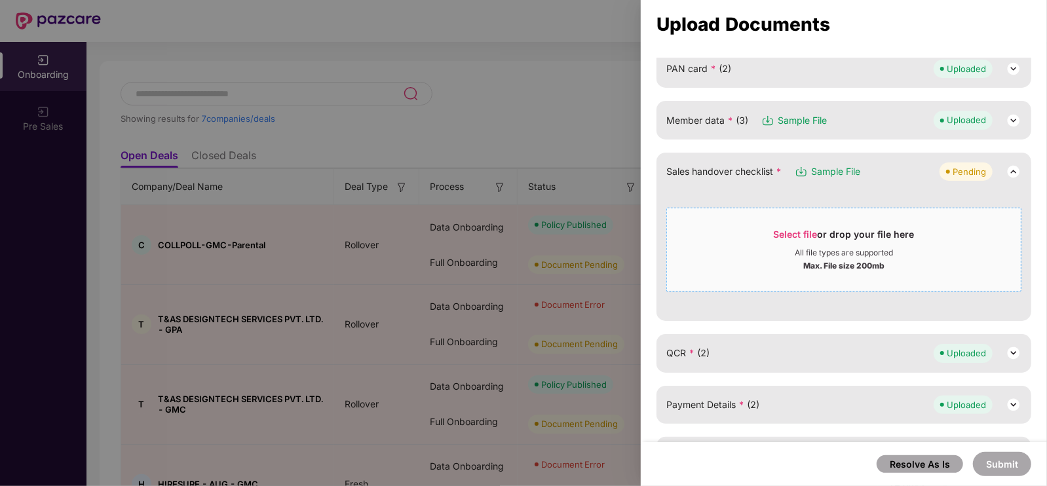
click at [805, 229] on span "Select file" at bounding box center [796, 234] width 44 height 11
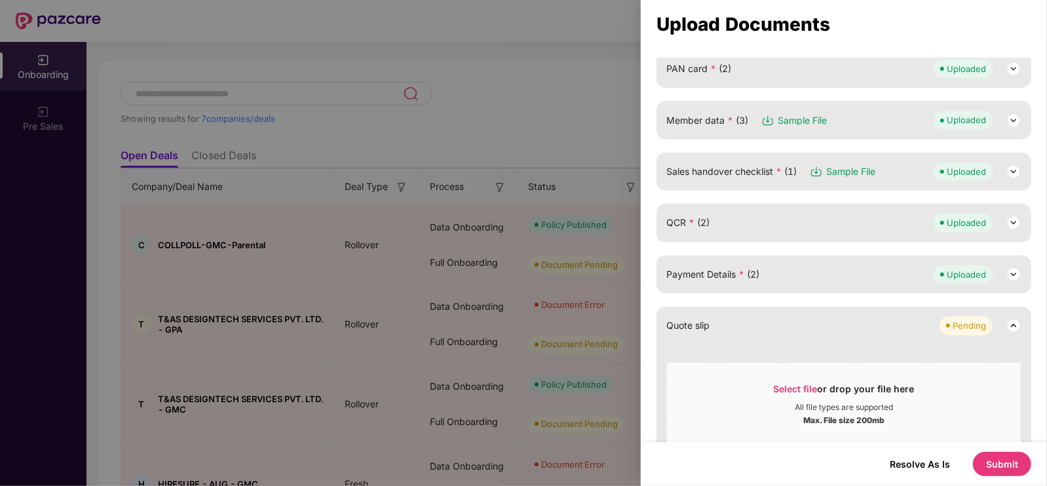
scroll to position [134, 0]
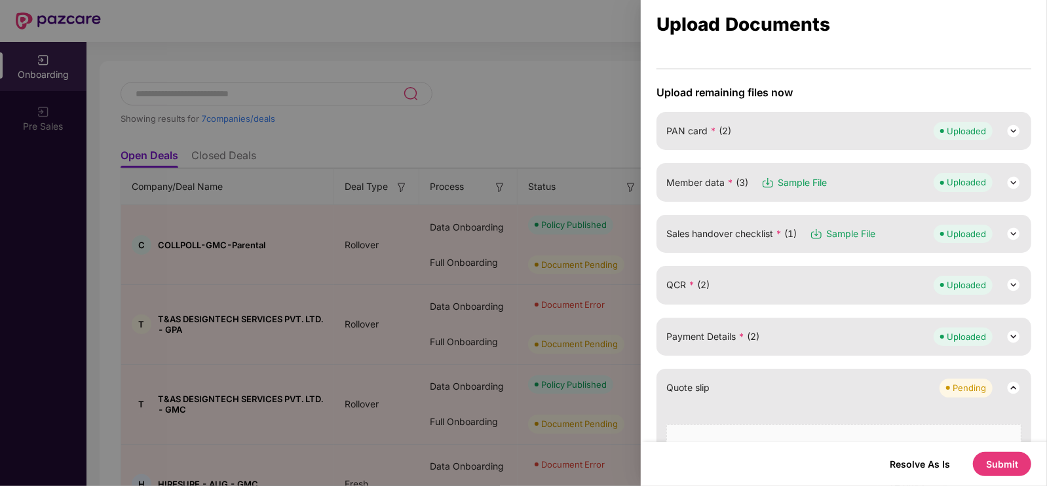
click at [1009, 227] on img at bounding box center [1014, 234] width 16 height 16
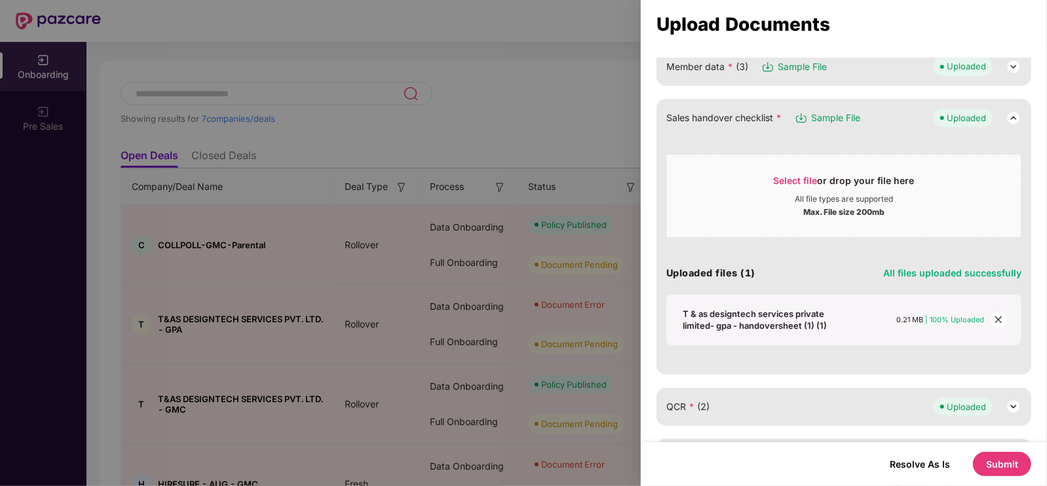
scroll to position [250, 0]
click at [994, 319] on icon "close" at bounding box center [998, 319] width 9 height 9
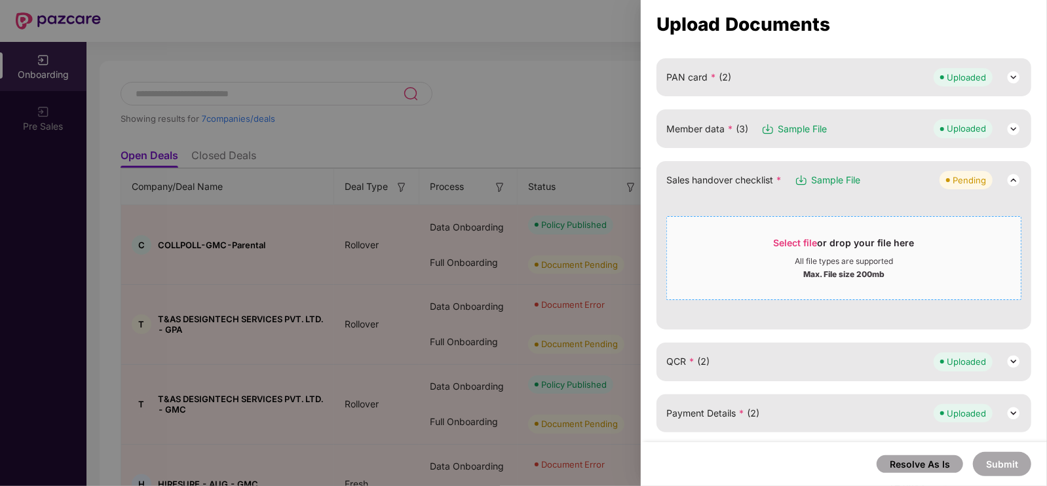
scroll to position [183, 0]
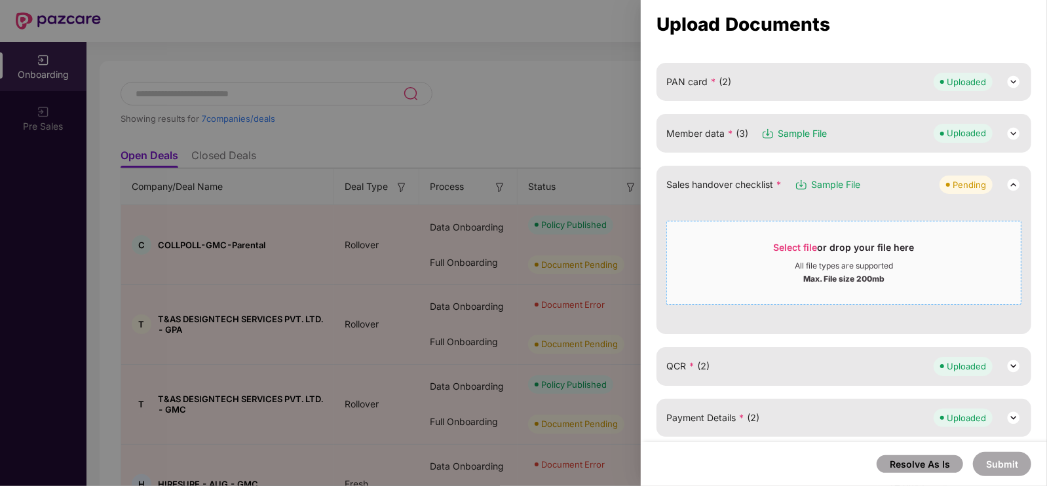
click at [792, 244] on span "Select file" at bounding box center [796, 247] width 44 height 11
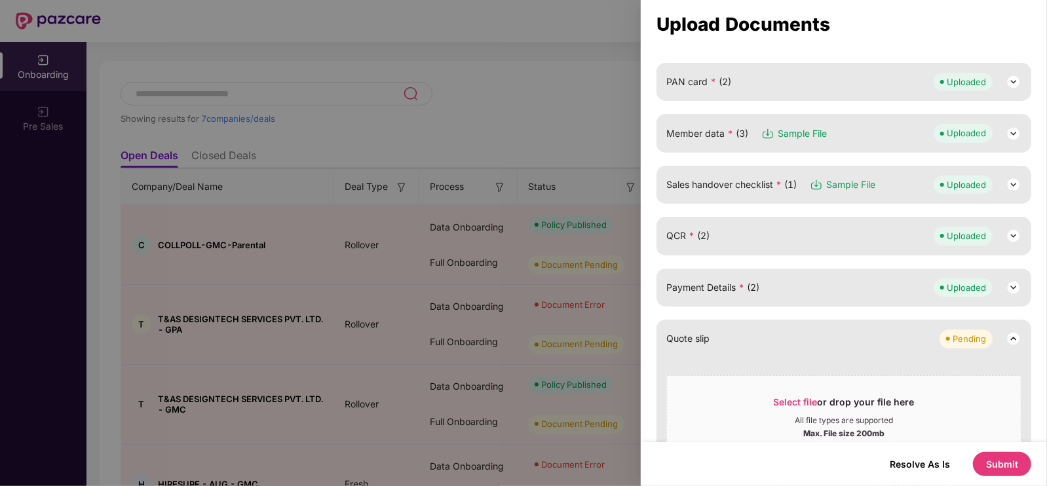
click at [872, 138] on div "Member data * (3) Sample File Uploaded" at bounding box center [844, 133] width 355 height 18
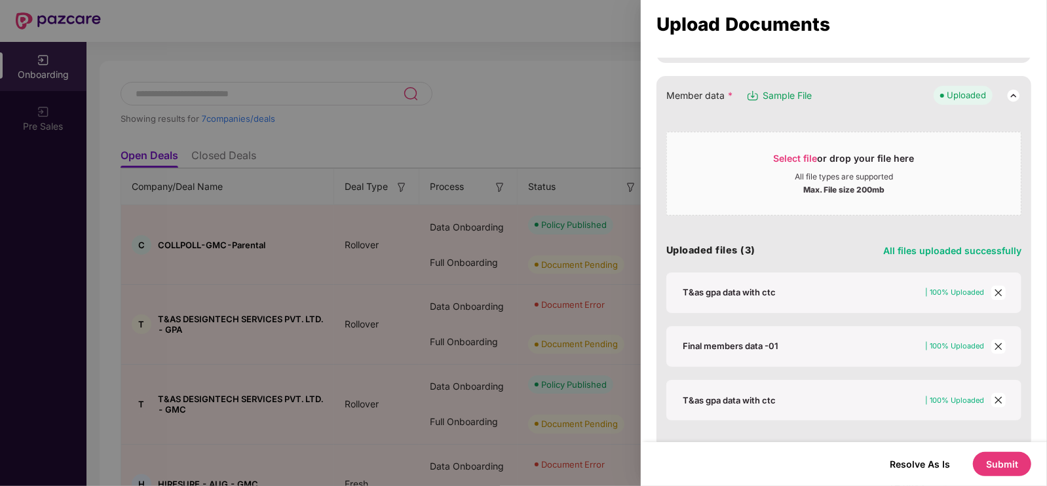
scroll to position [222, 0]
click at [997, 292] on icon "close" at bounding box center [998, 291] width 9 height 9
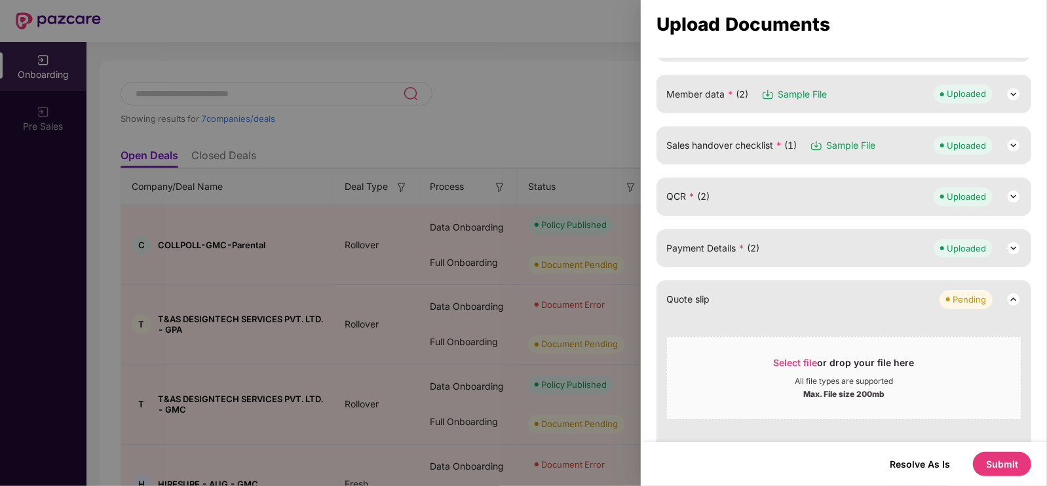
scroll to position [137, 0]
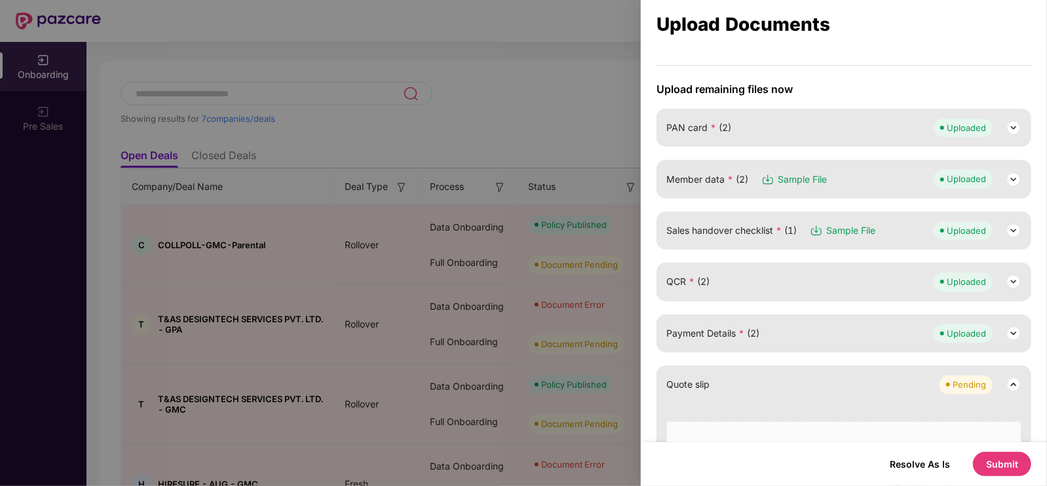
click at [845, 186] on div "Member data * (2) Sample File Uploaded" at bounding box center [844, 179] width 355 height 18
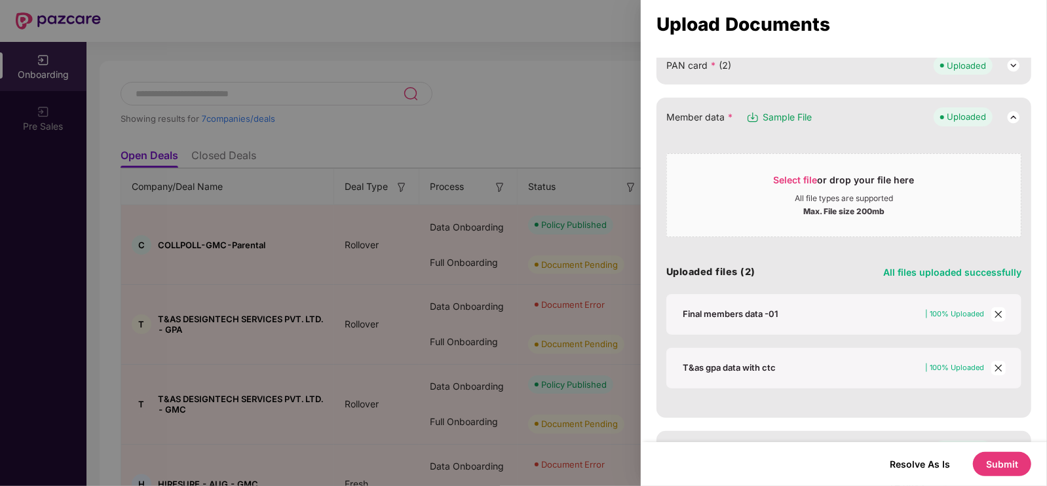
scroll to position [208, 0]
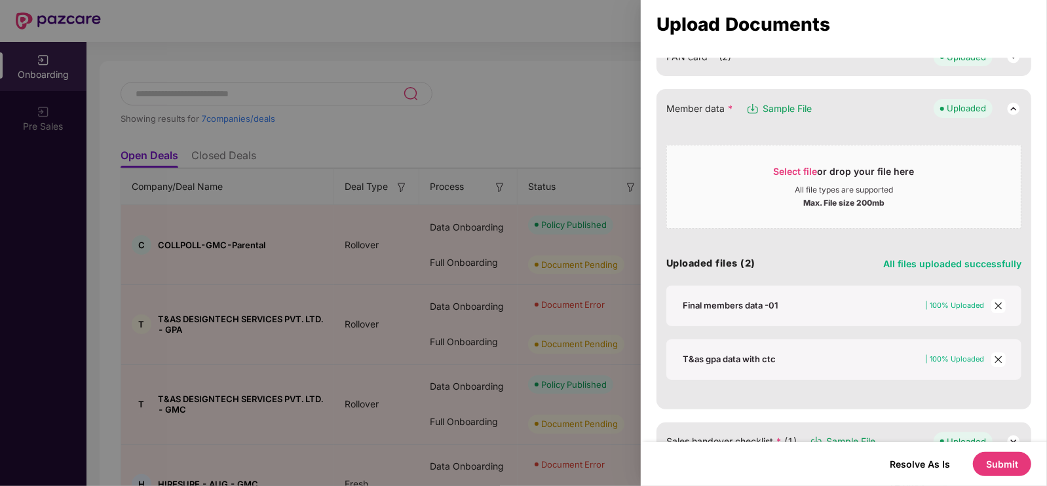
click at [1001, 303] on icon "close" at bounding box center [998, 305] width 9 height 9
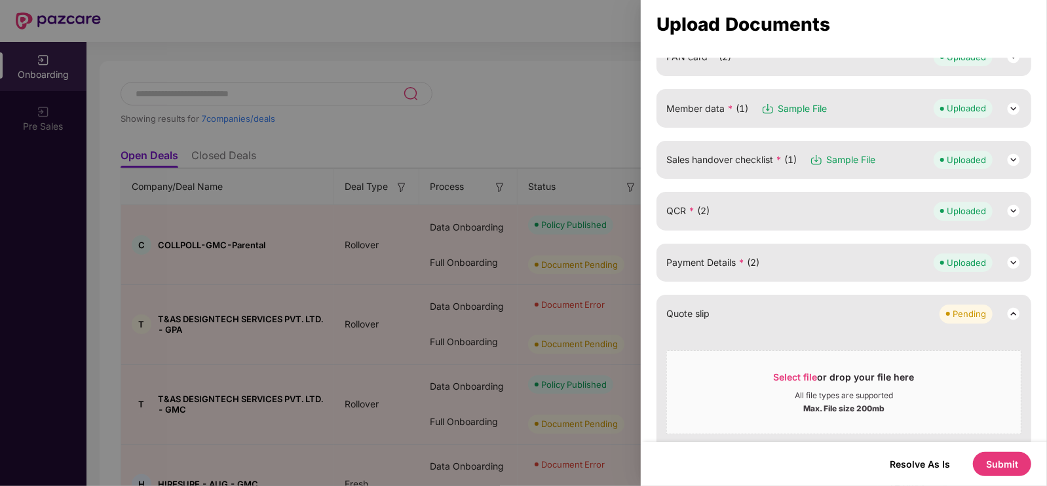
click at [873, 117] on div "Member data * (1) Sample File Uploaded" at bounding box center [844, 108] width 375 height 38
click at [1015, 101] on img at bounding box center [1014, 109] width 16 height 16
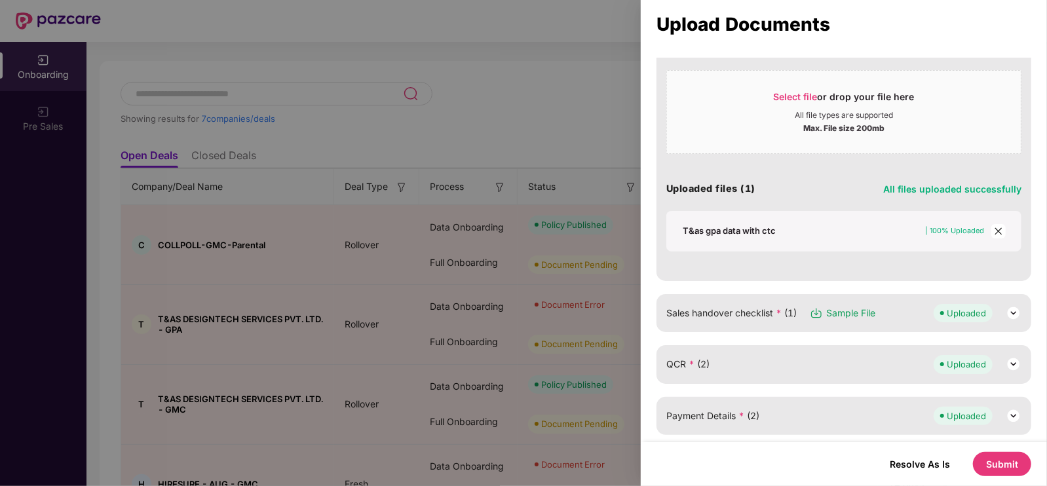
scroll to position [283, 0]
click at [996, 227] on icon "close" at bounding box center [998, 230] width 9 height 9
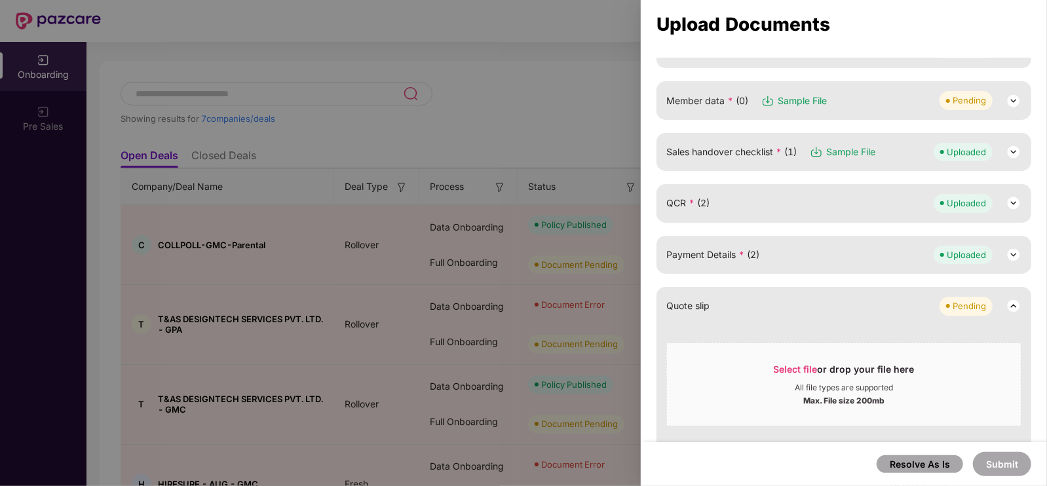
scroll to position [163, 0]
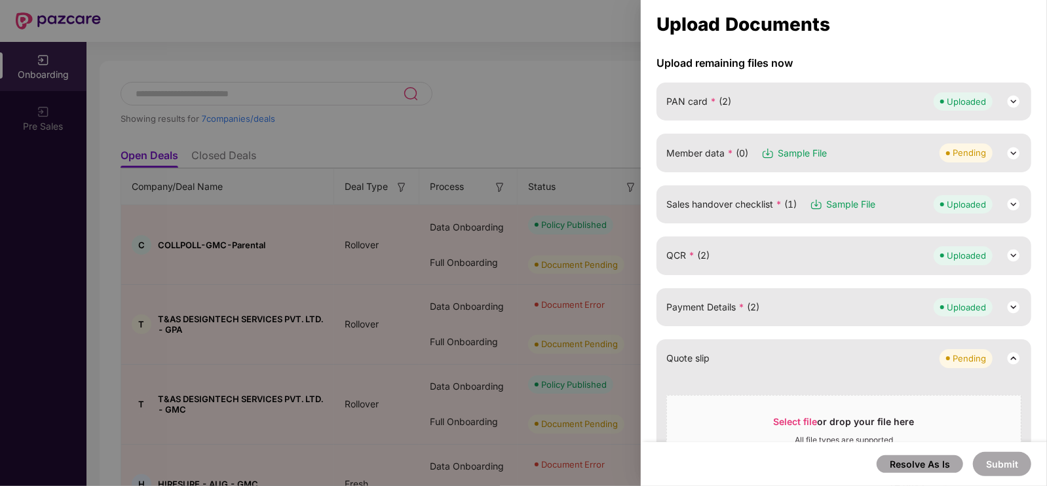
click at [854, 149] on div "Member data * (0) Sample File Pending" at bounding box center [844, 153] width 355 height 18
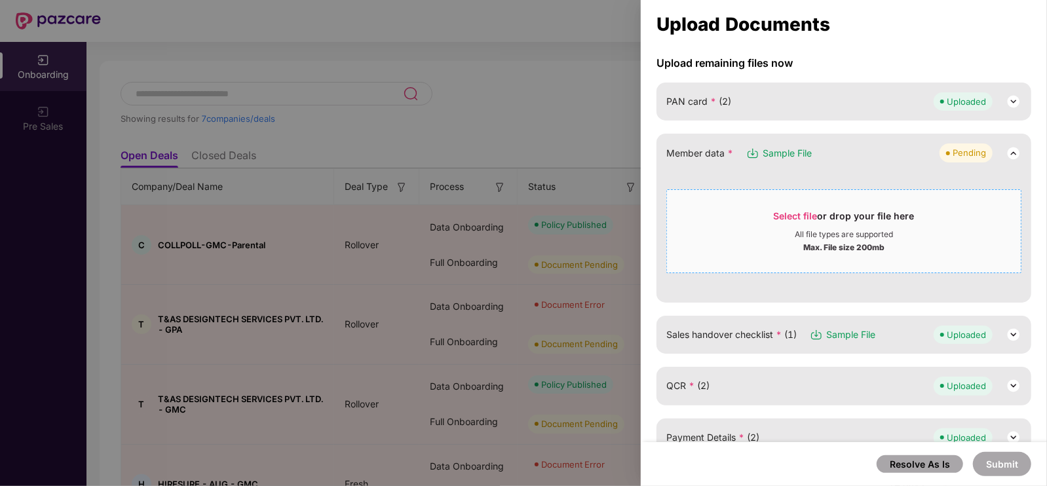
click at [804, 215] on span "Select file" at bounding box center [796, 215] width 44 height 11
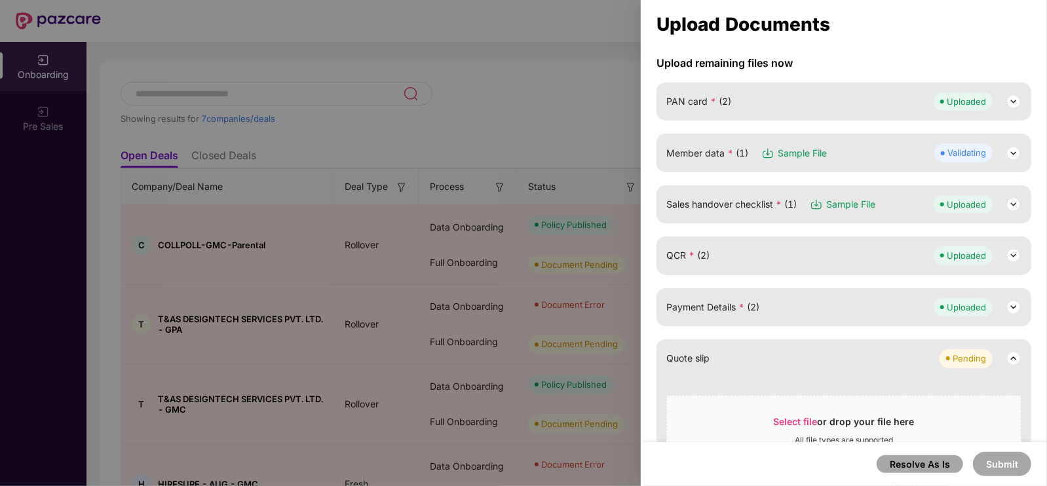
click at [1006, 148] on img at bounding box center [1014, 154] width 16 height 16
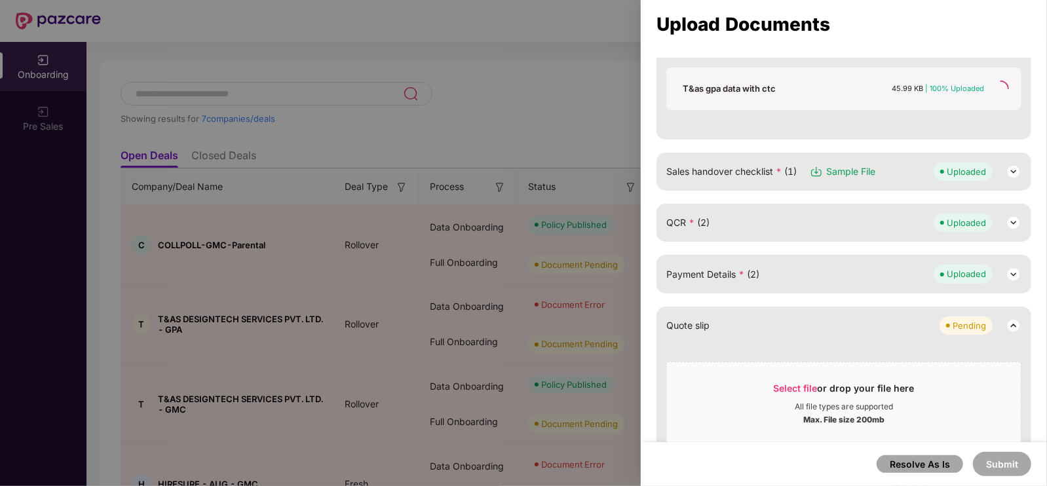
scroll to position [427, 0]
